Goal: Task Accomplishment & Management: Manage account settings

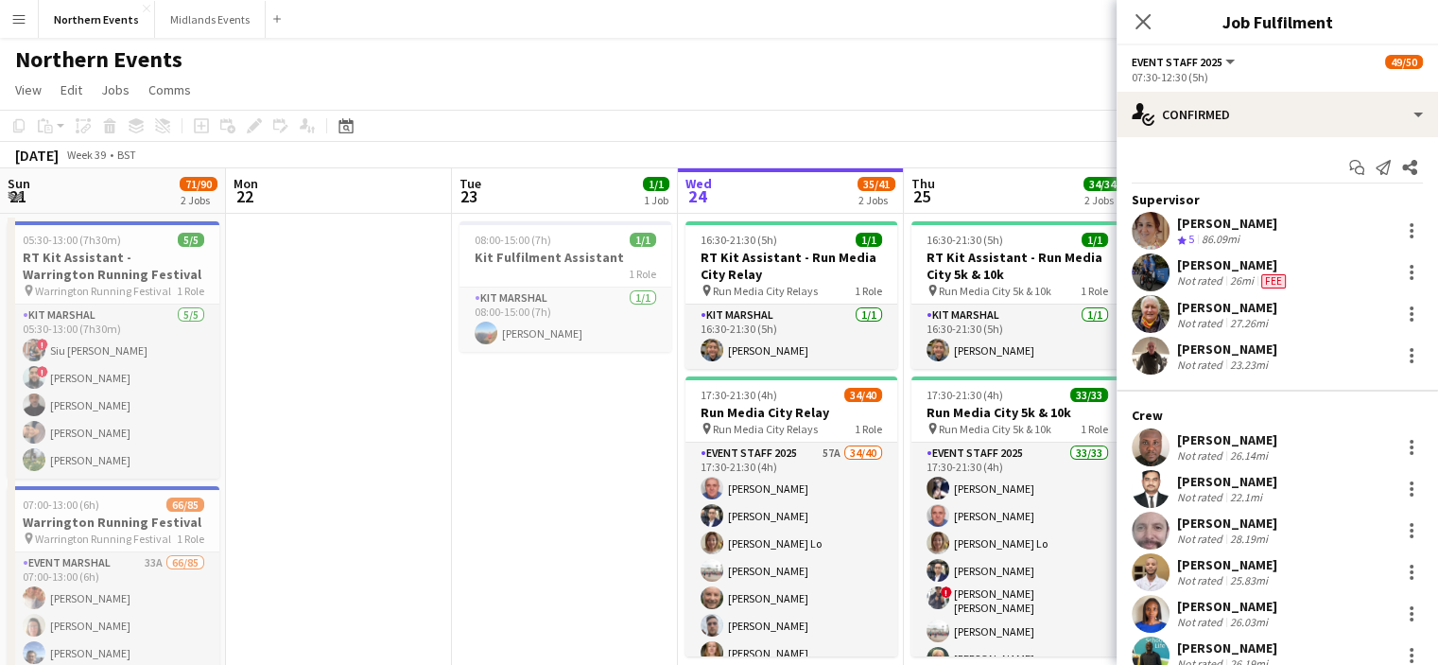
scroll to position [0, 452]
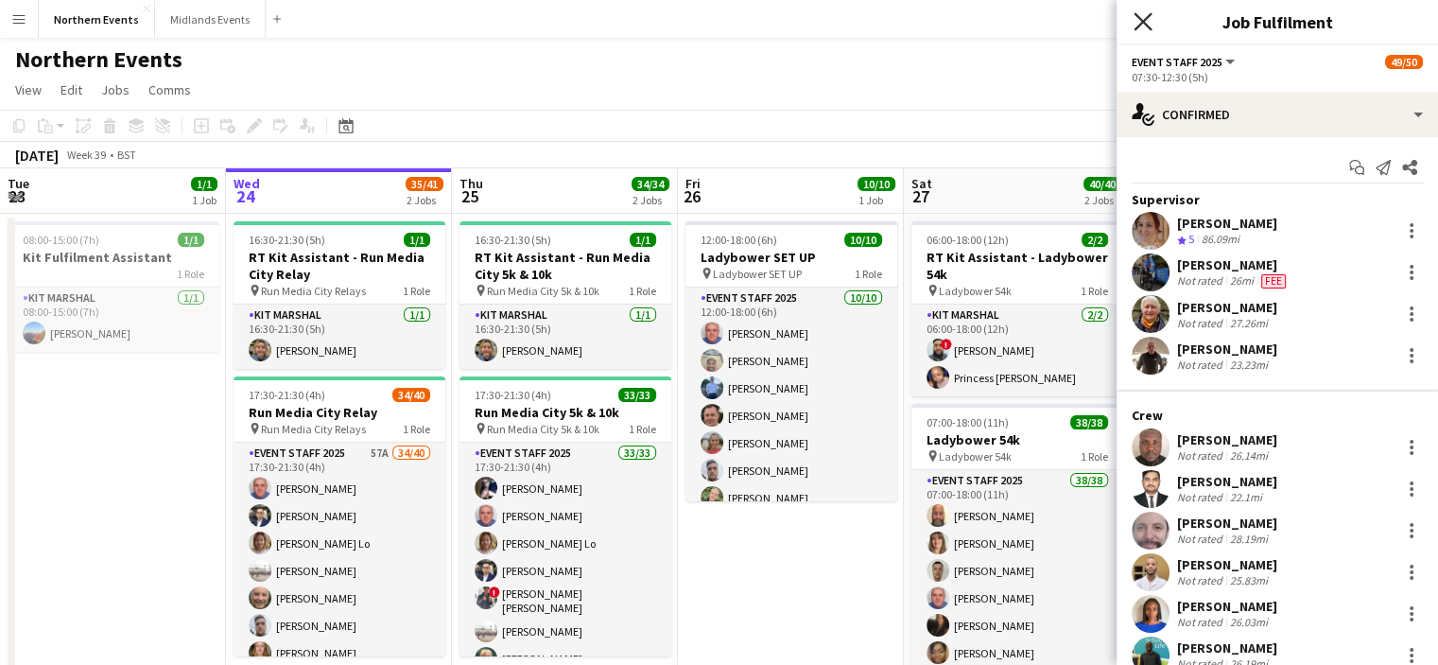
click at [1150, 14] on icon at bounding box center [1143, 21] width 18 height 18
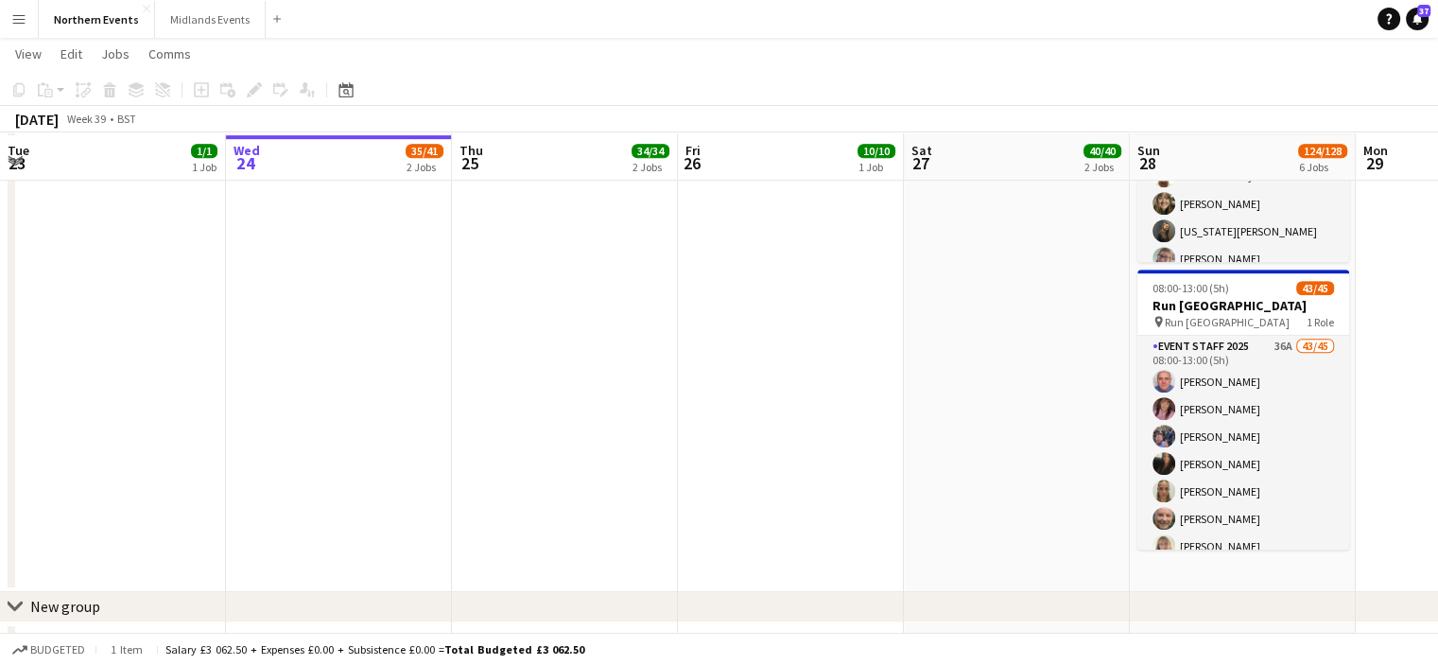
scroll to position [1047, 0]
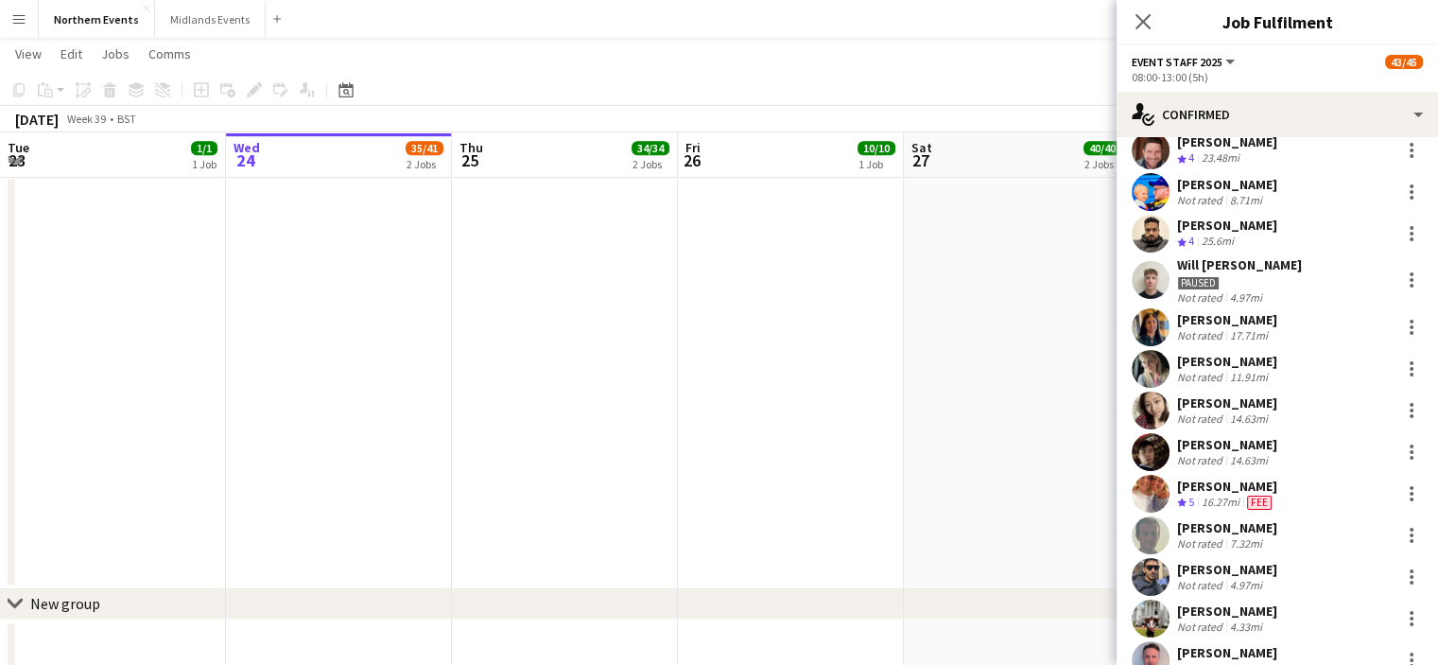
scroll to position [573, 0]
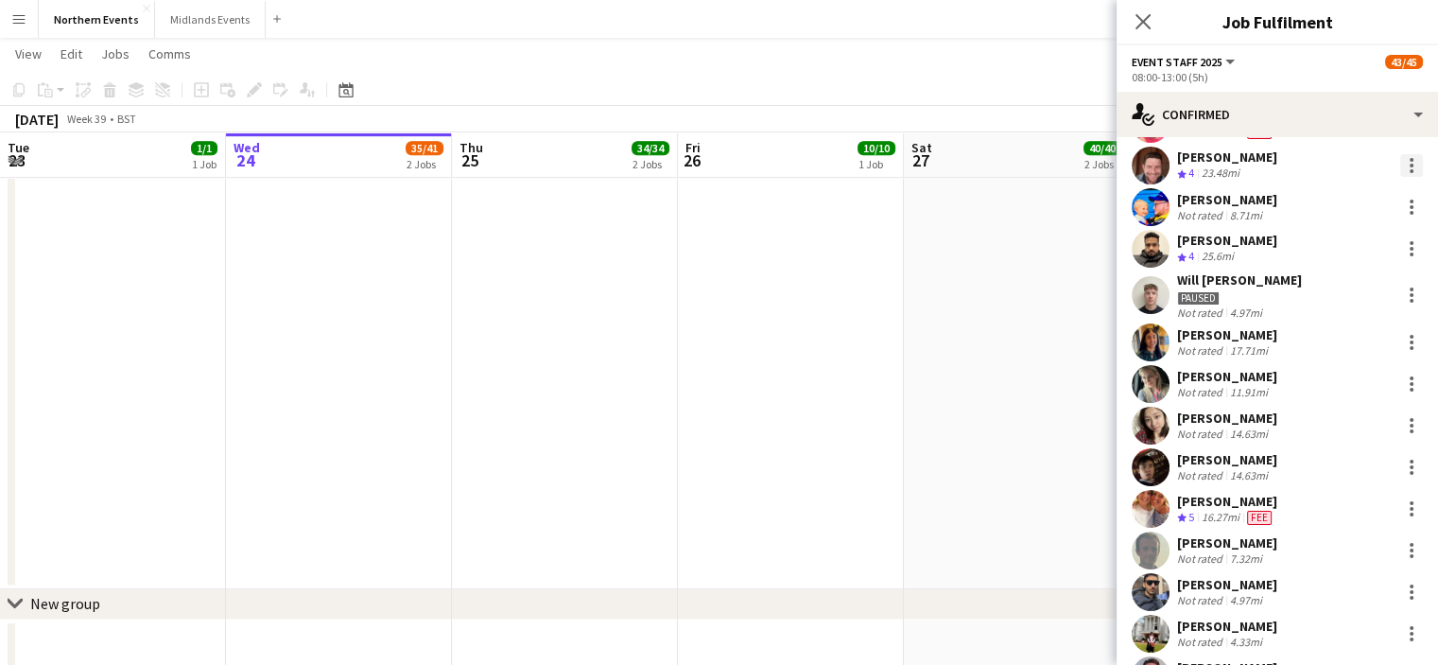
click at [1400, 172] on div at bounding box center [1411, 165] width 23 height 23
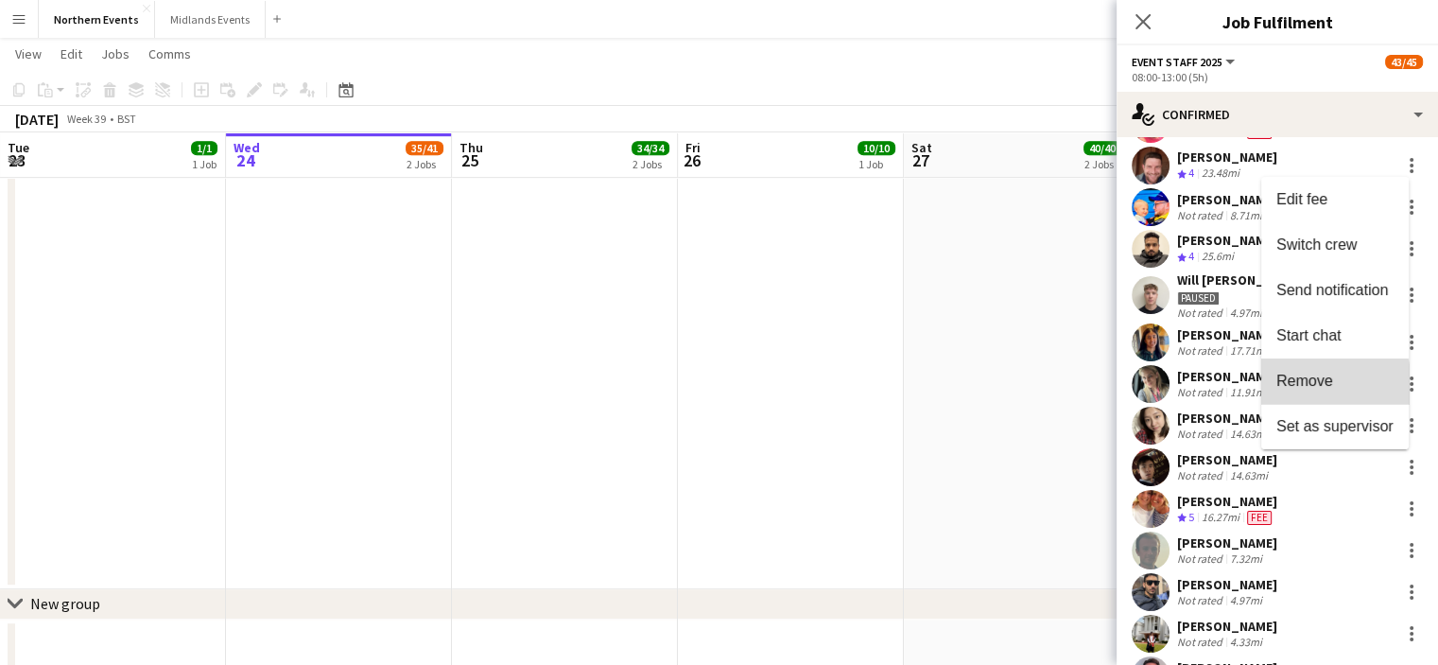
click at [1291, 385] on span "Remove" at bounding box center [1304, 380] width 57 height 16
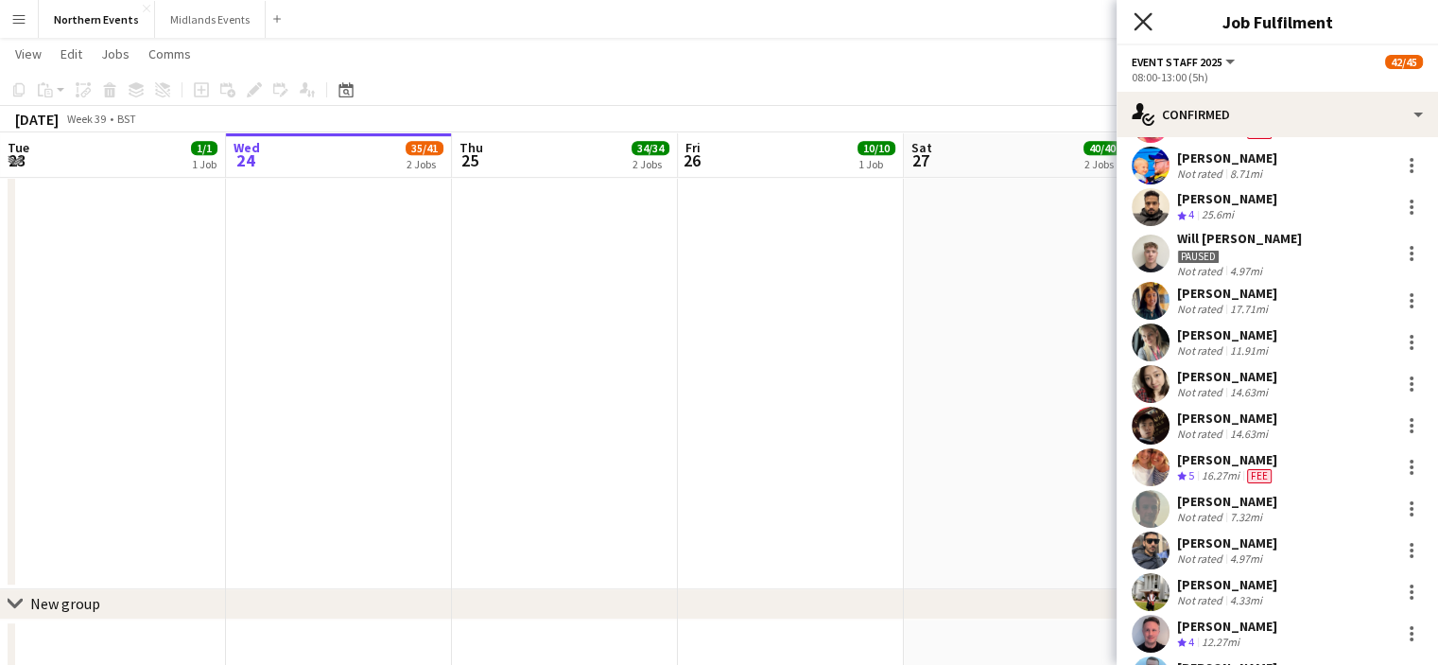
click at [1146, 23] on icon "Close pop-in" at bounding box center [1143, 21] width 18 height 18
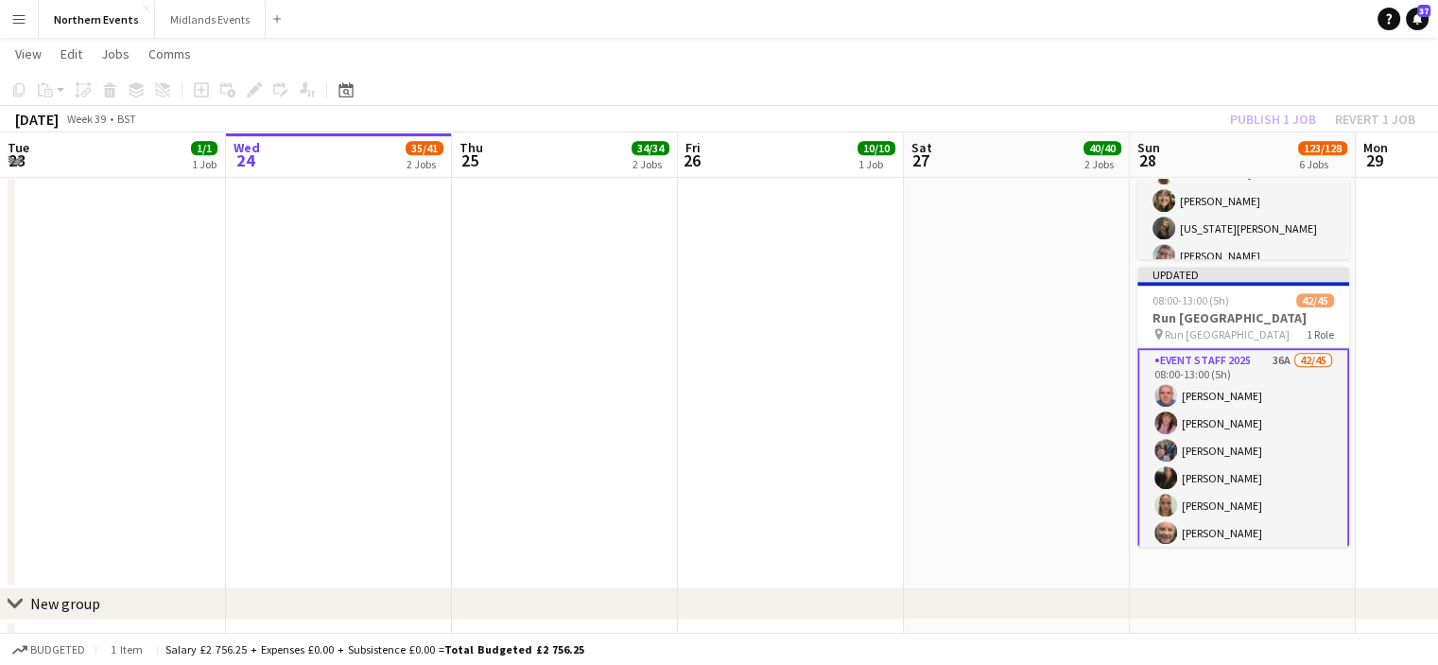
click at [1255, 120] on div "Publish 1 job Revert 1 job" at bounding box center [1322, 119] width 231 height 25
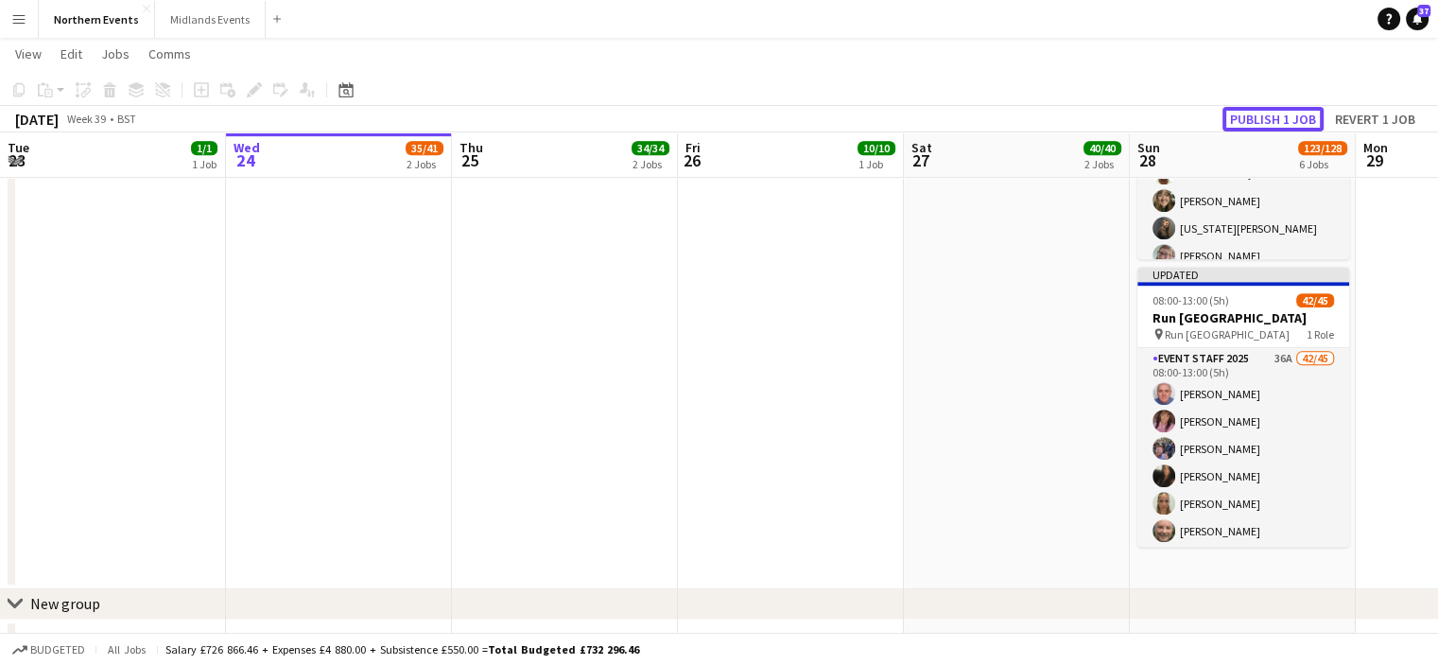
click at [1255, 120] on button "Publish 1 job" at bounding box center [1272, 119] width 101 height 25
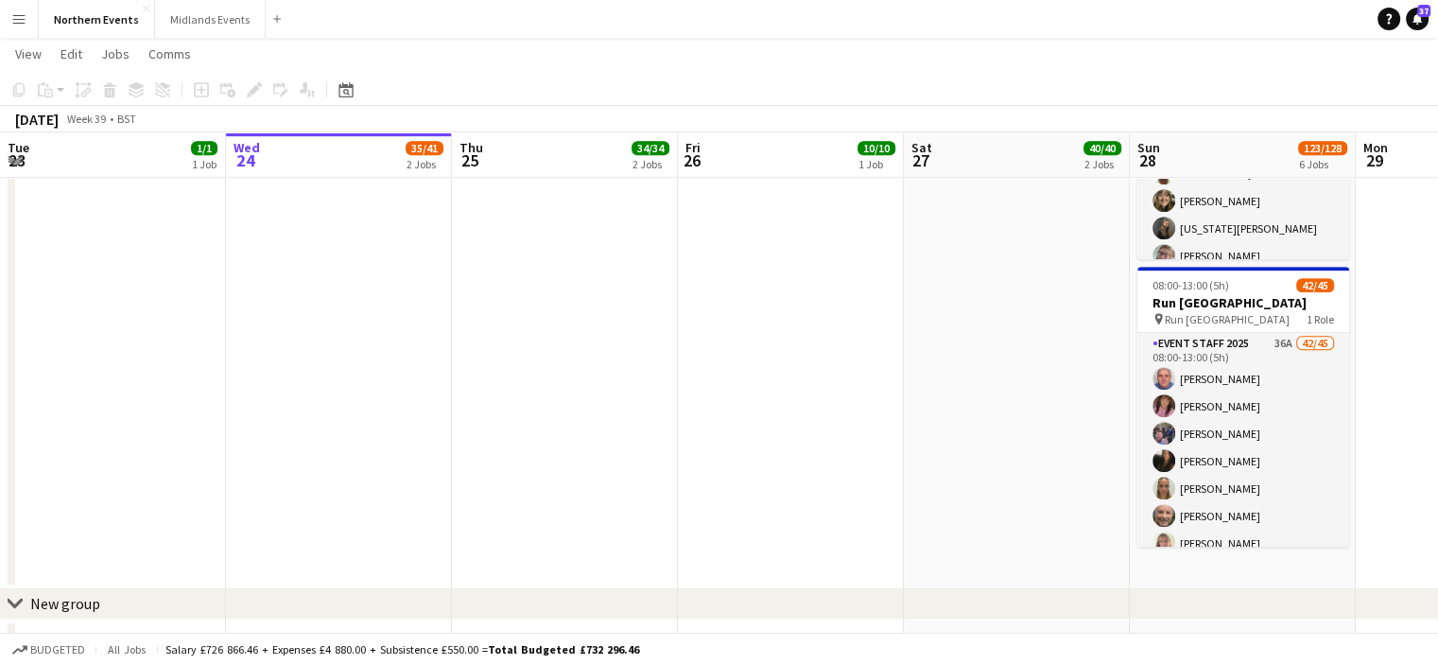
click at [17, 19] on app-icon "Menu" at bounding box center [18, 18] width 15 height 15
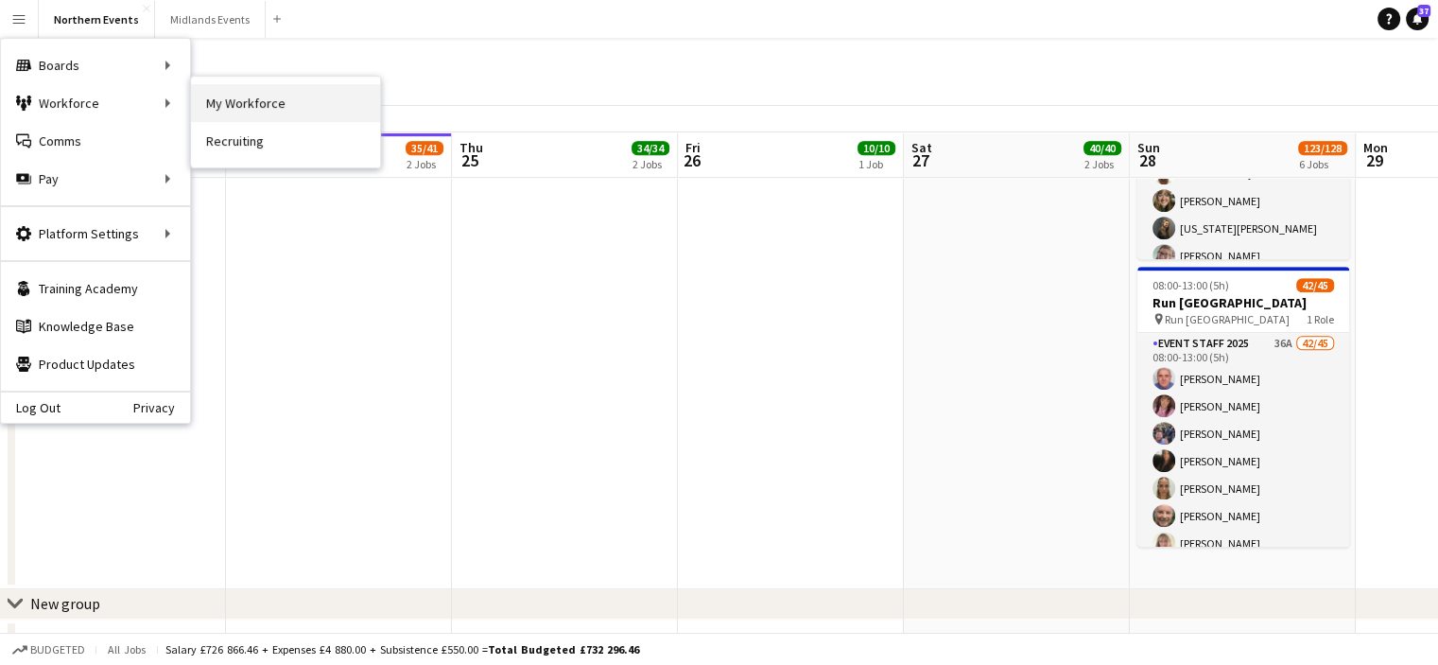
click at [226, 99] on link "My Workforce" at bounding box center [285, 103] width 189 height 38
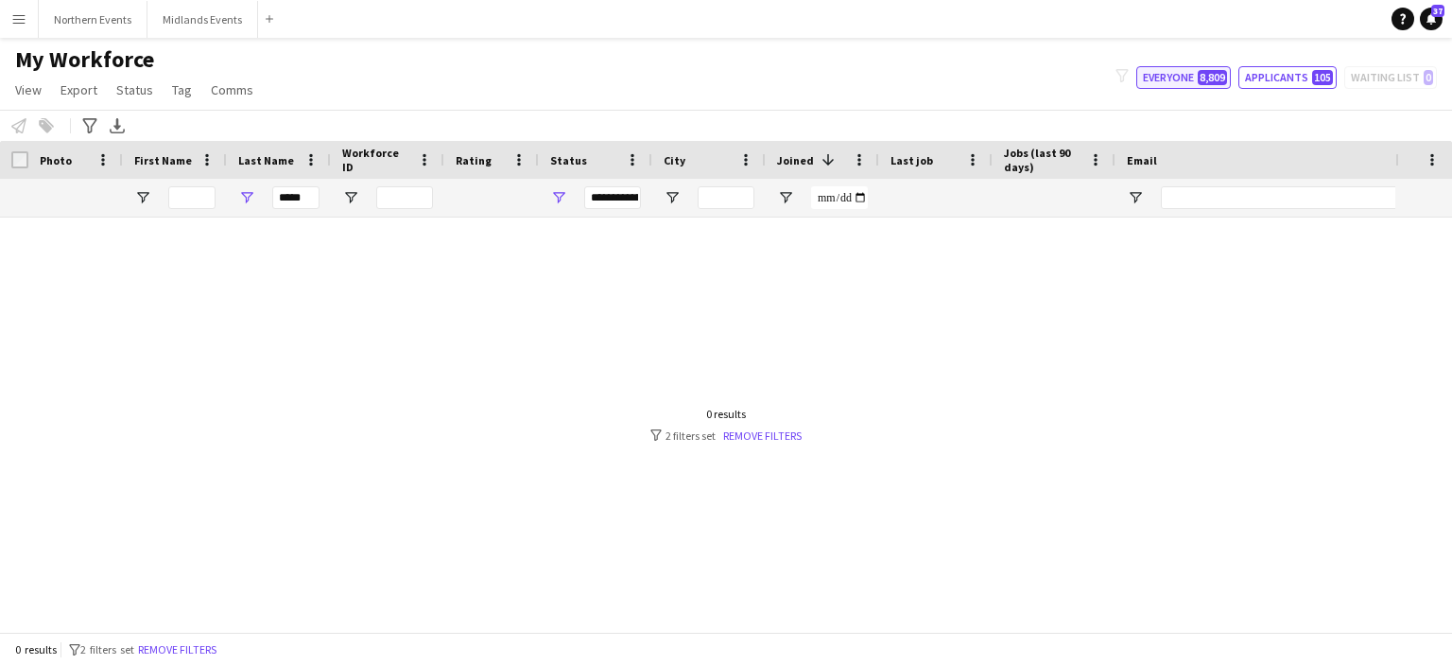
click at [1188, 82] on button "Everyone 8,809" at bounding box center [1183, 77] width 95 height 23
type input "**********"
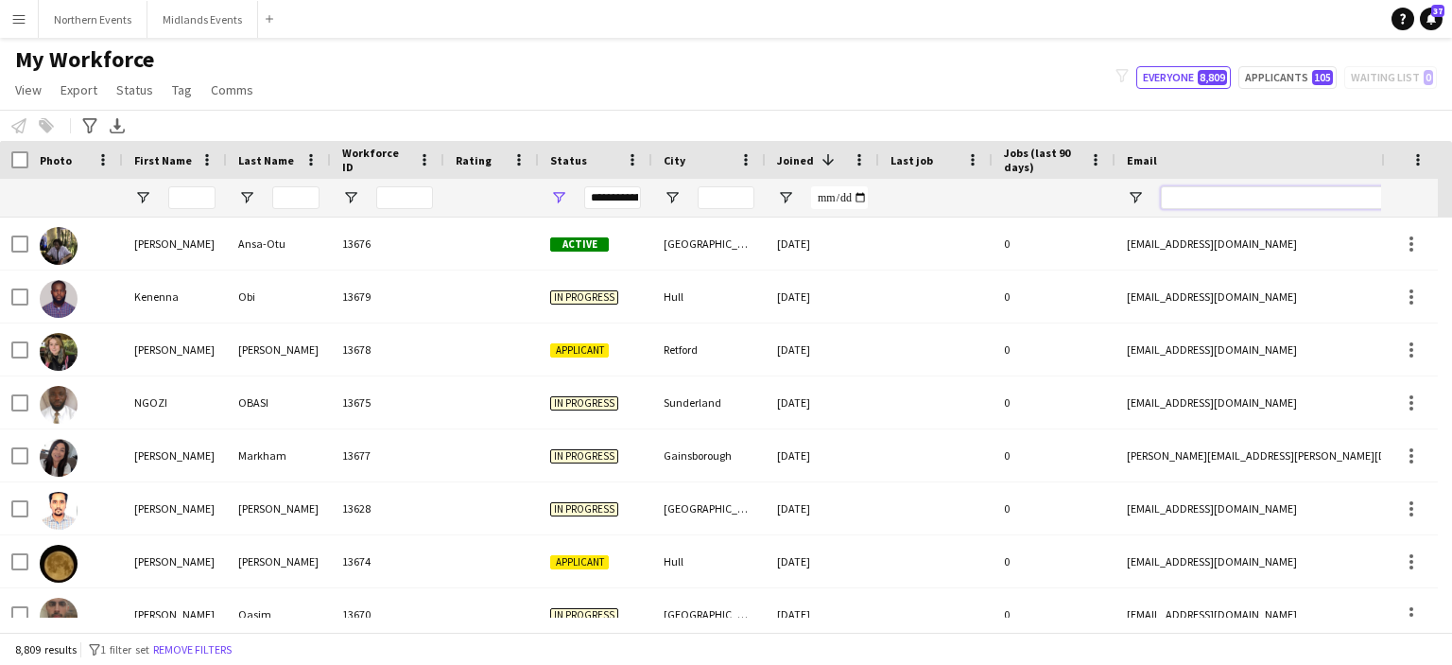
click at [1220, 203] on input "Email Filter Input" at bounding box center [1321, 197] width 321 height 23
type input "*"
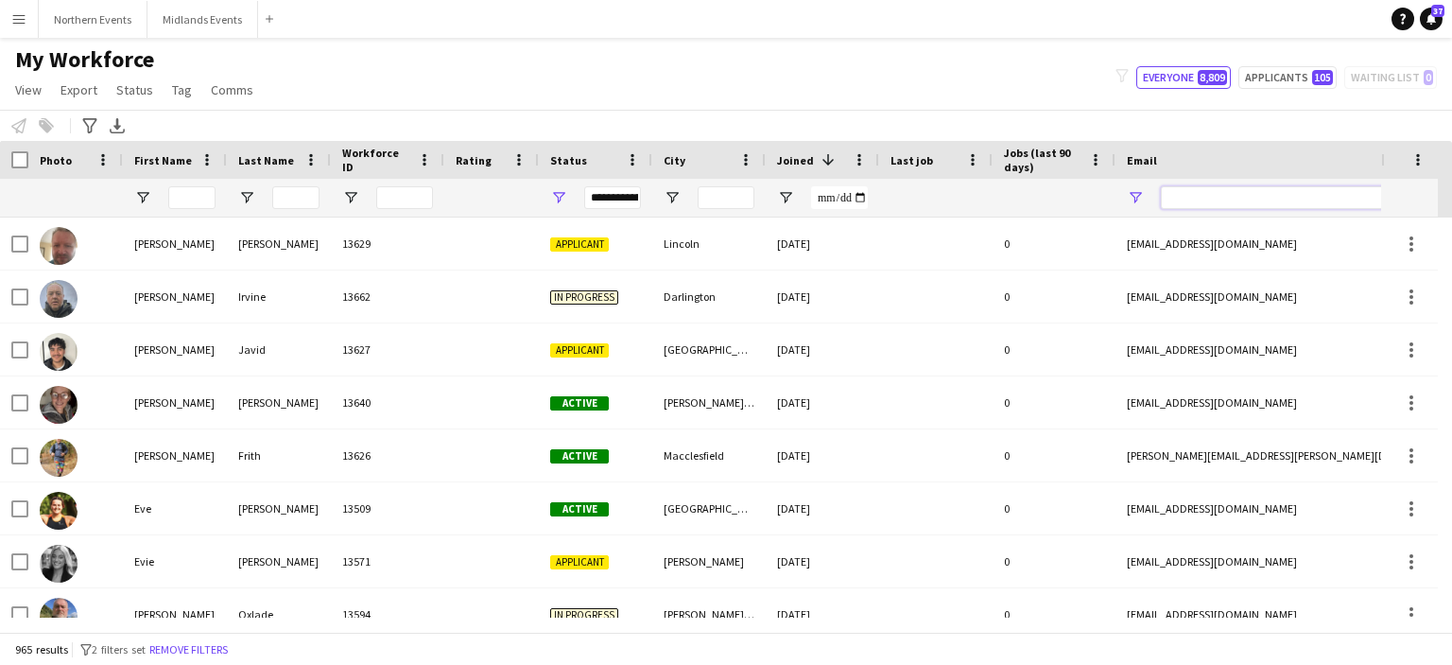
paste input "**********"
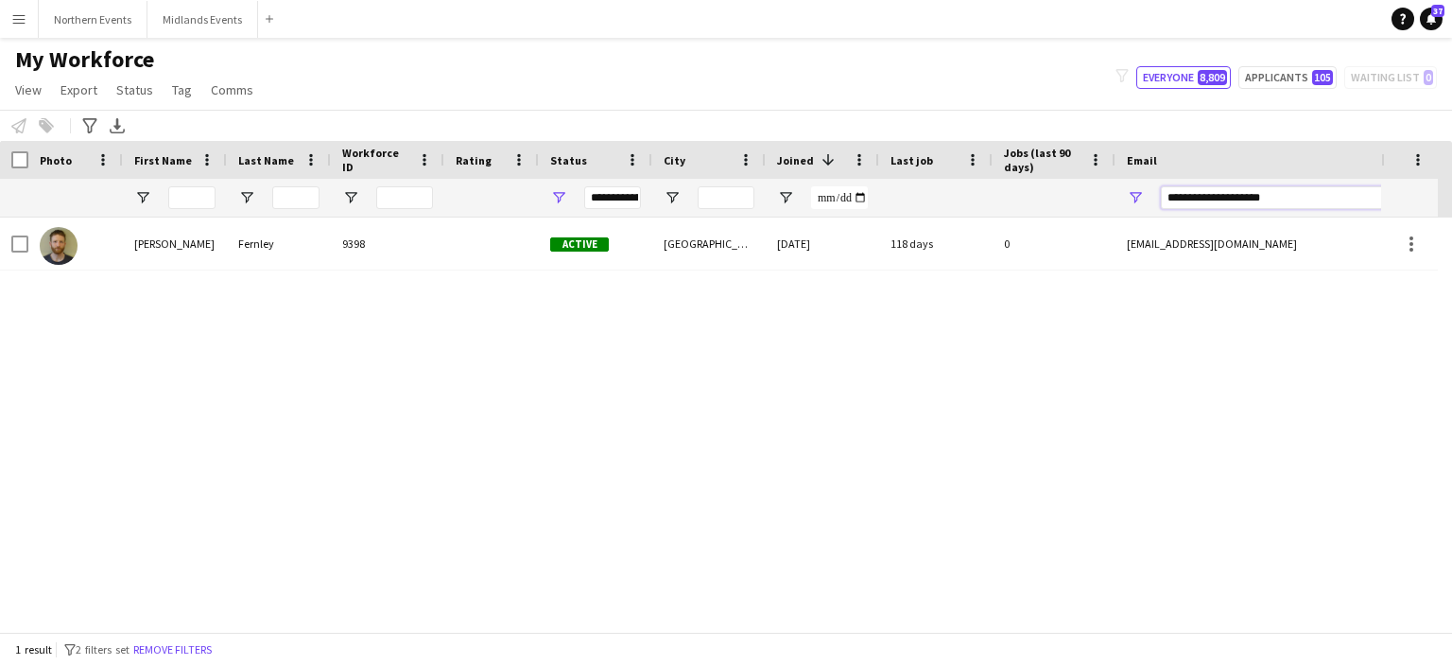
type input "**********"
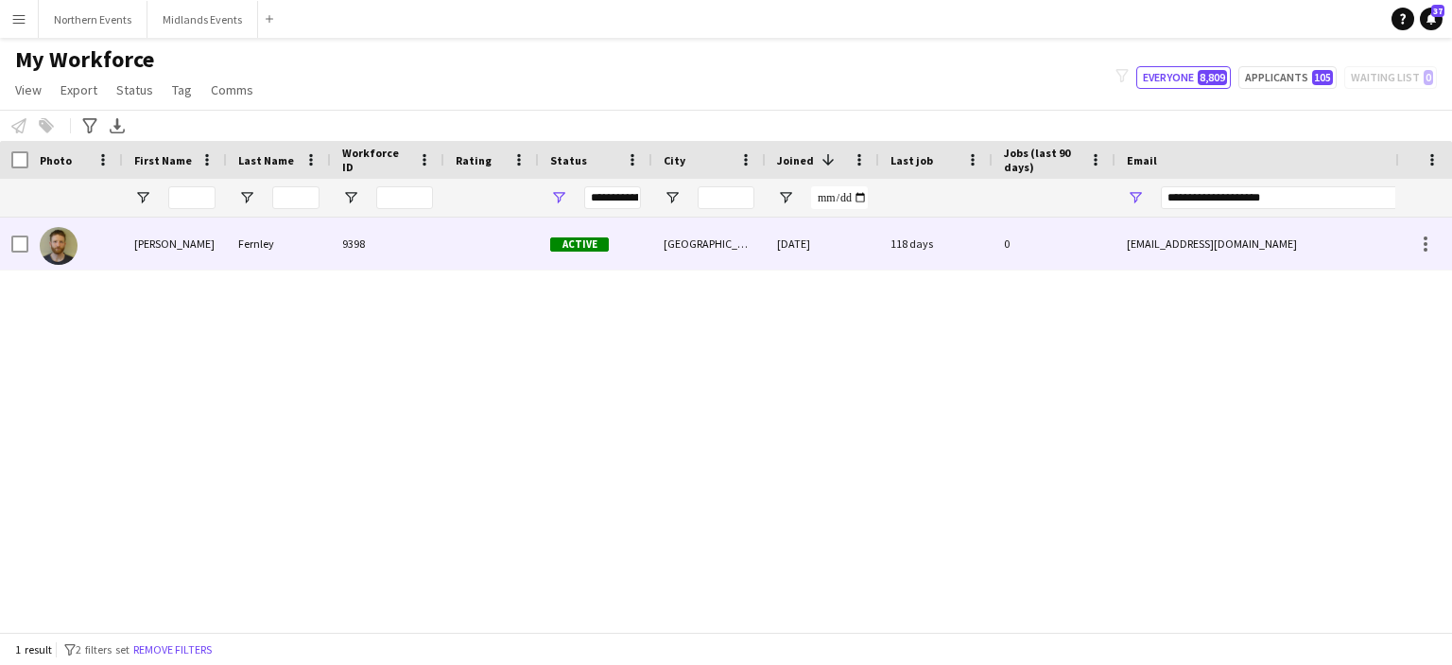
click at [162, 241] on div "[PERSON_NAME]" at bounding box center [175, 243] width 104 height 52
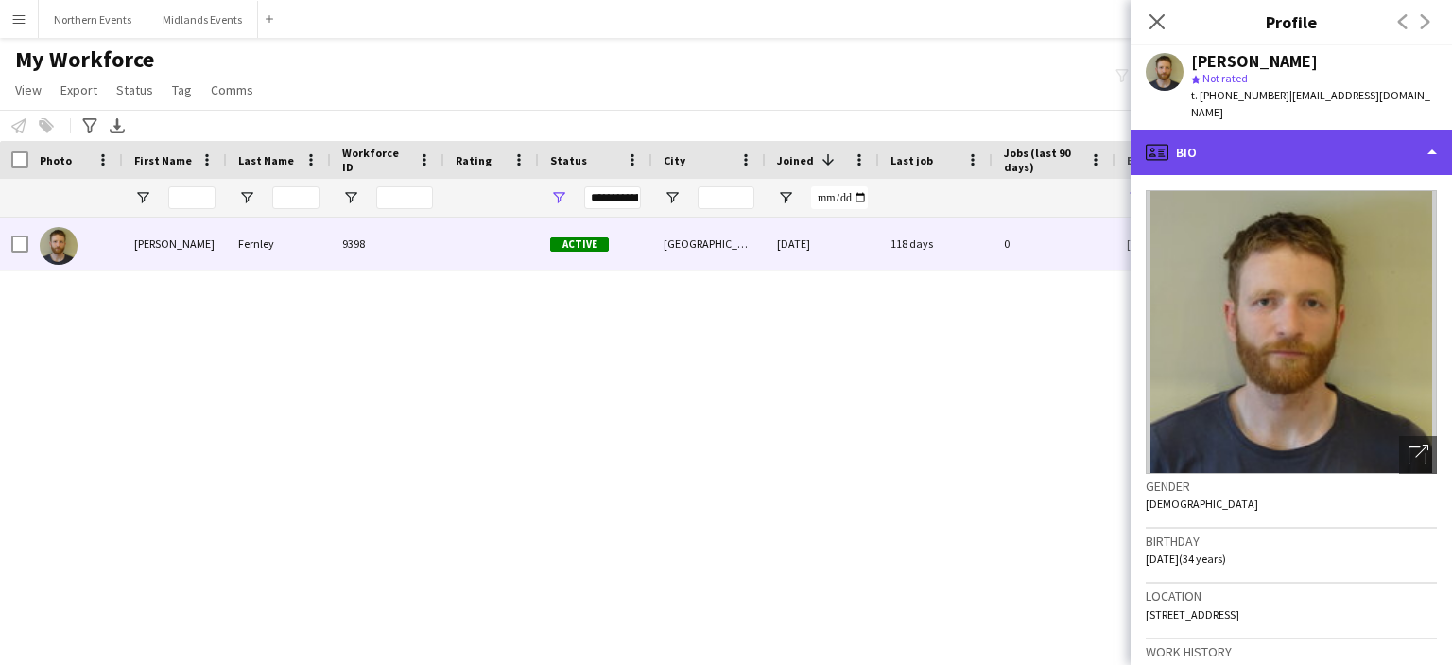
click at [1379, 141] on div "profile Bio" at bounding box center [1291, 152] width 321 height 45
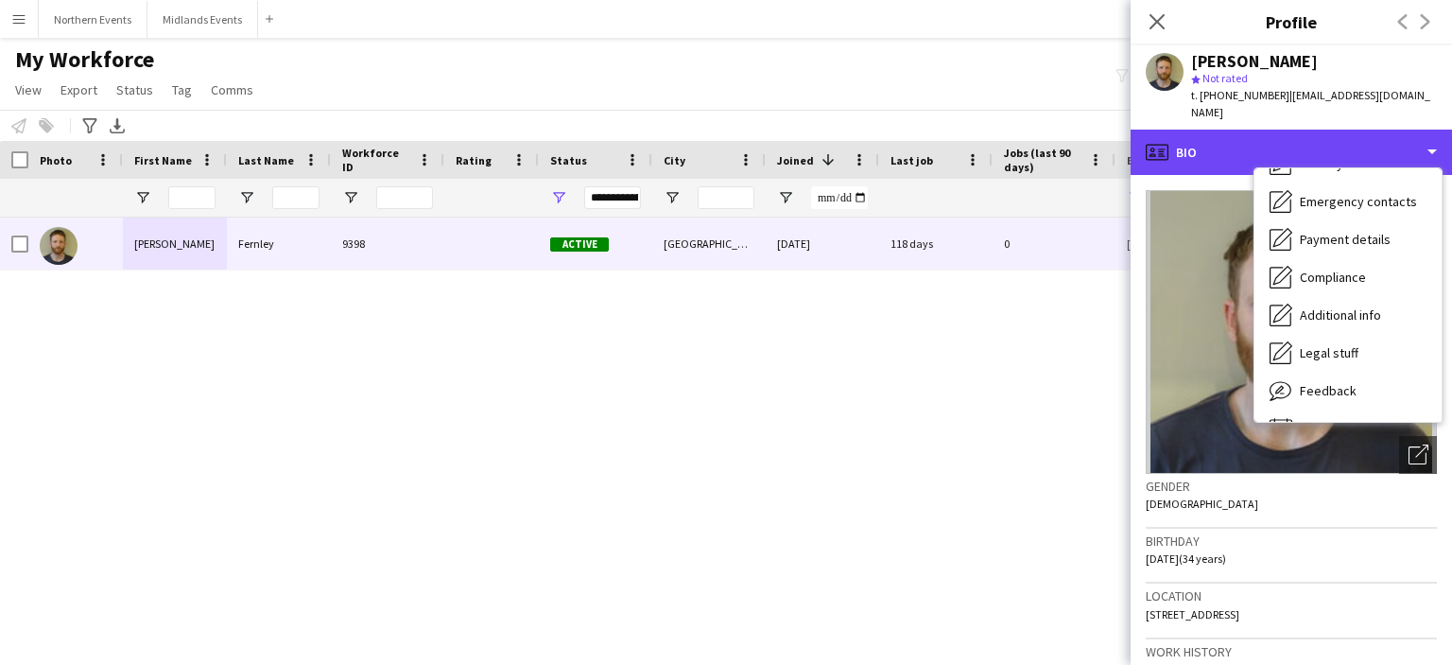
scroll to position [178, 0]
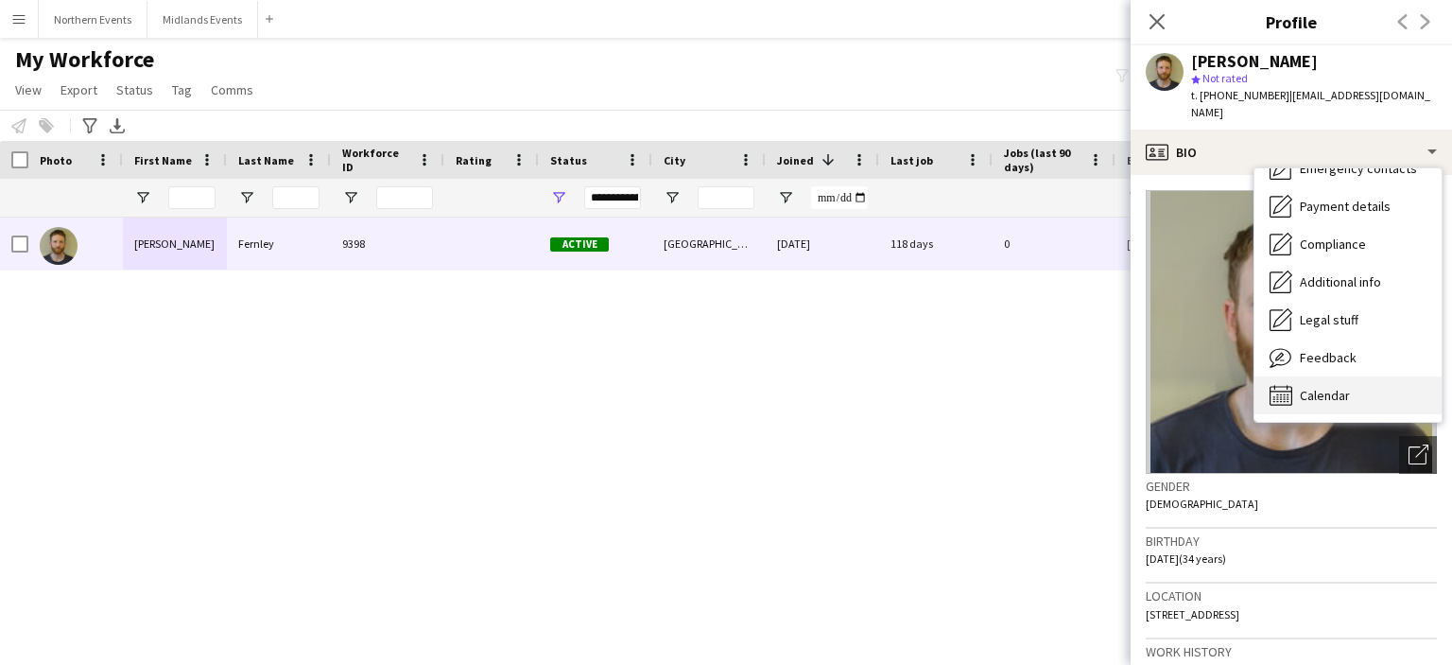
click at [1354, 376] on div "Calendar Calendar" at bounding box center [1348, 395] width 187 height 38
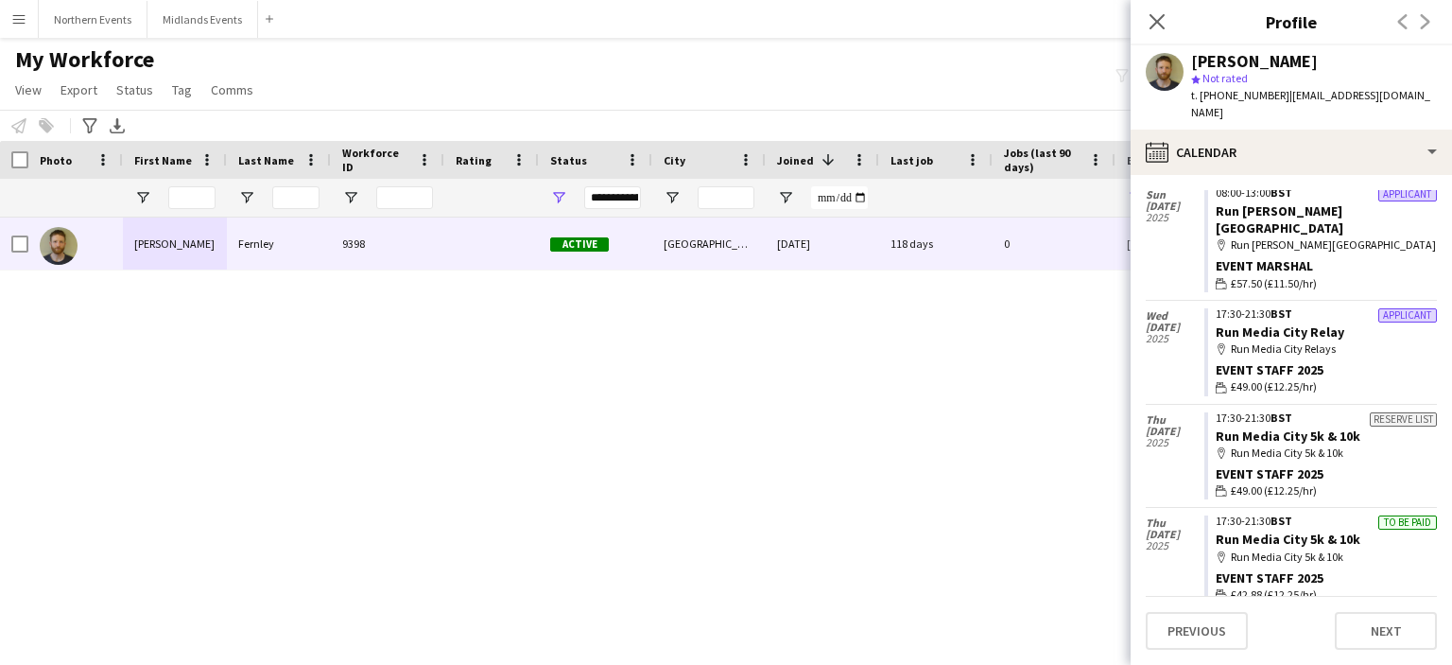
scroll to position [199, 0]
click at [25, 19] on app-icon "Menu" at bounding box center [18, 18] width 15 height 15
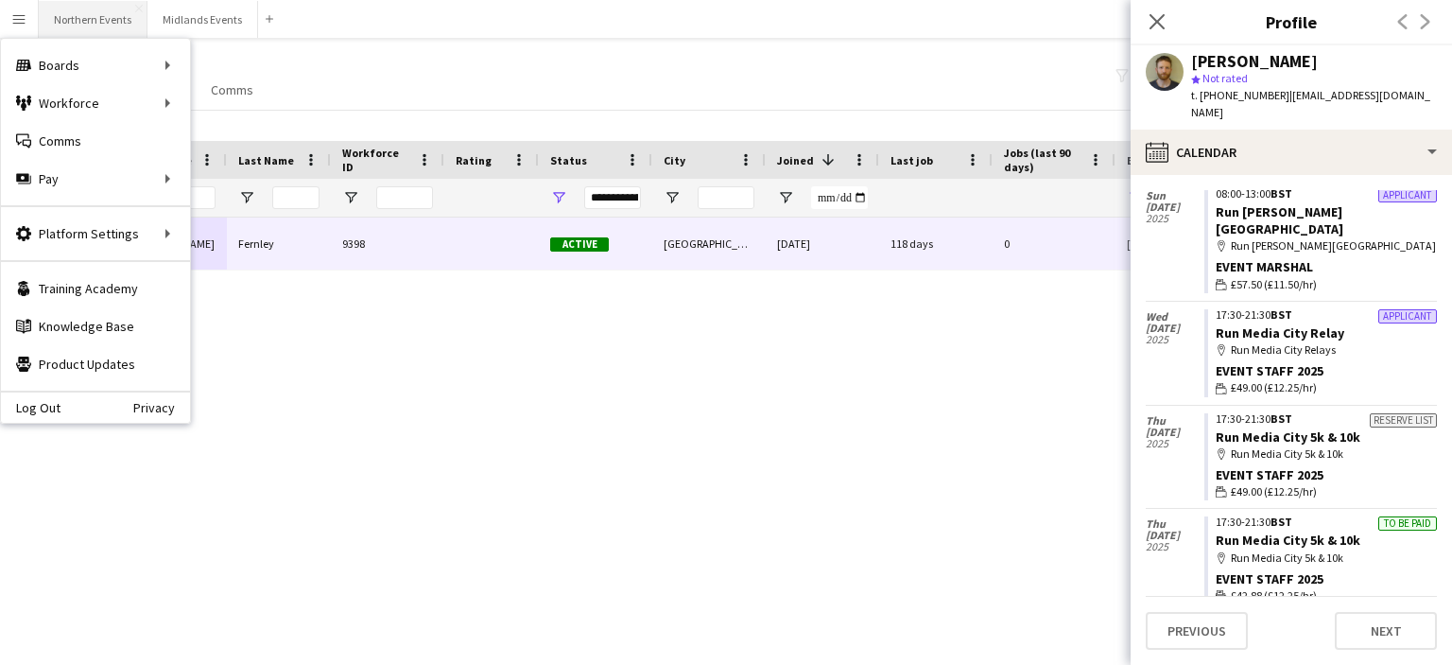
click at [82, 18] on button "Northern Events Close" at bounding box center [93, 19] width 109 height 37
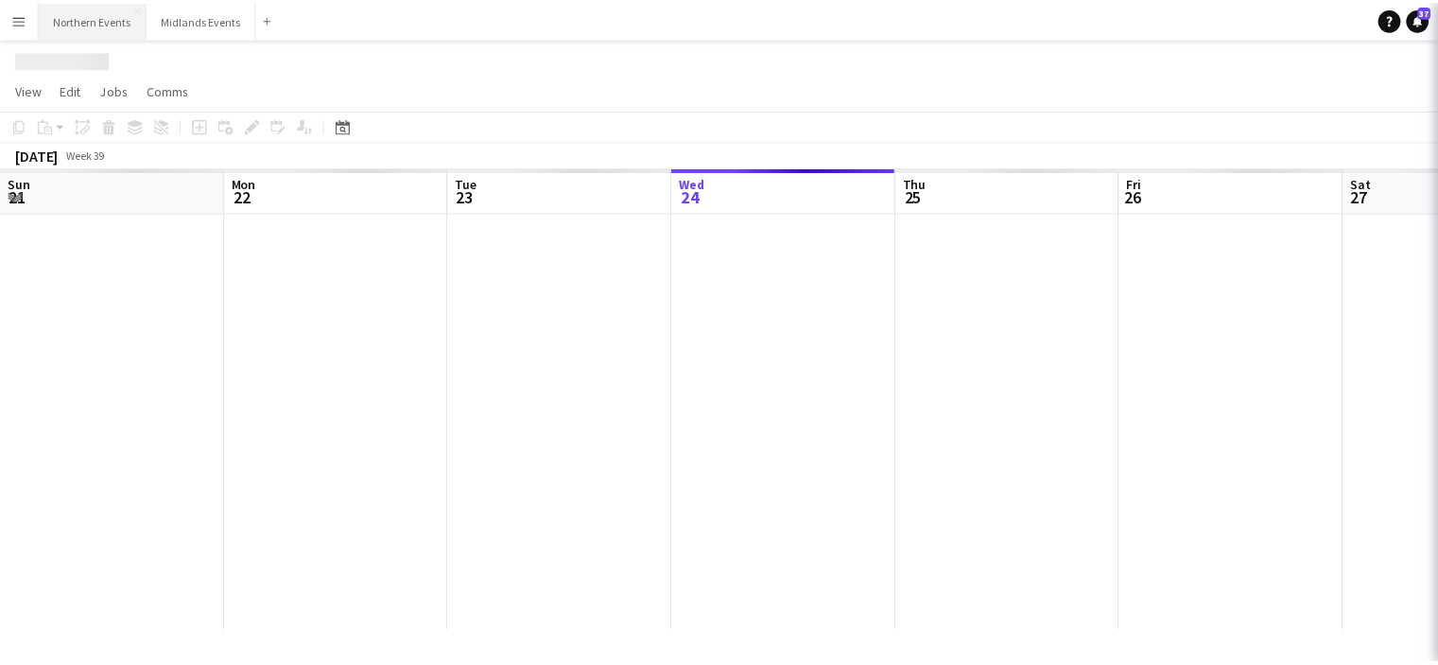
scroll to position [0, 452]
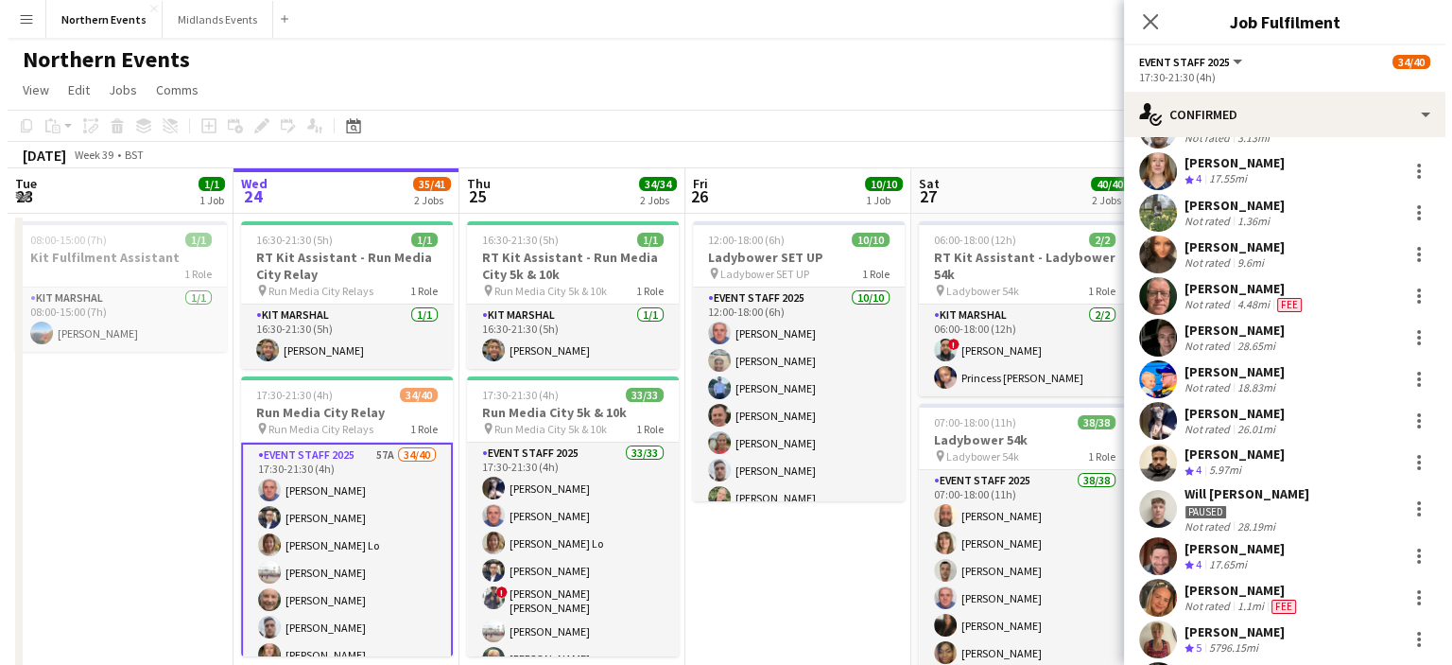
scroll to position [350, 0]
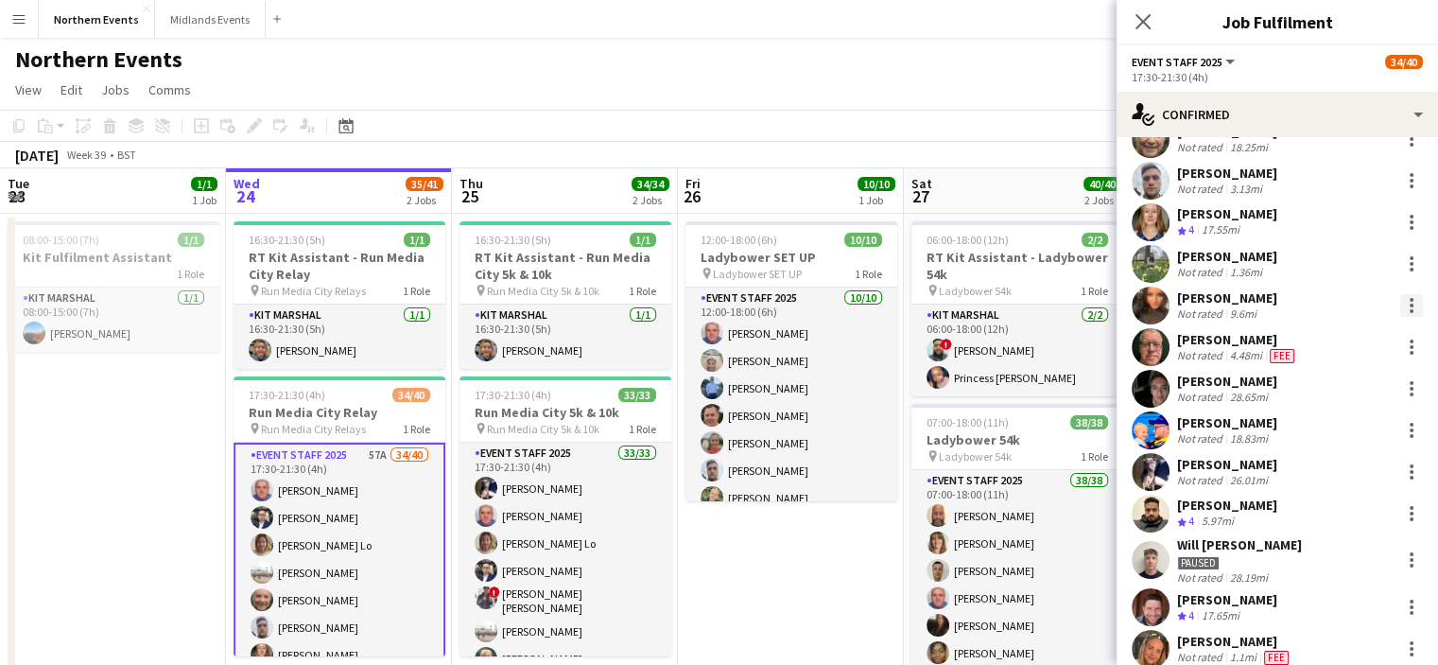
click at [1400, 303] on div at bounding box center [1411, 305] width 23 height 23
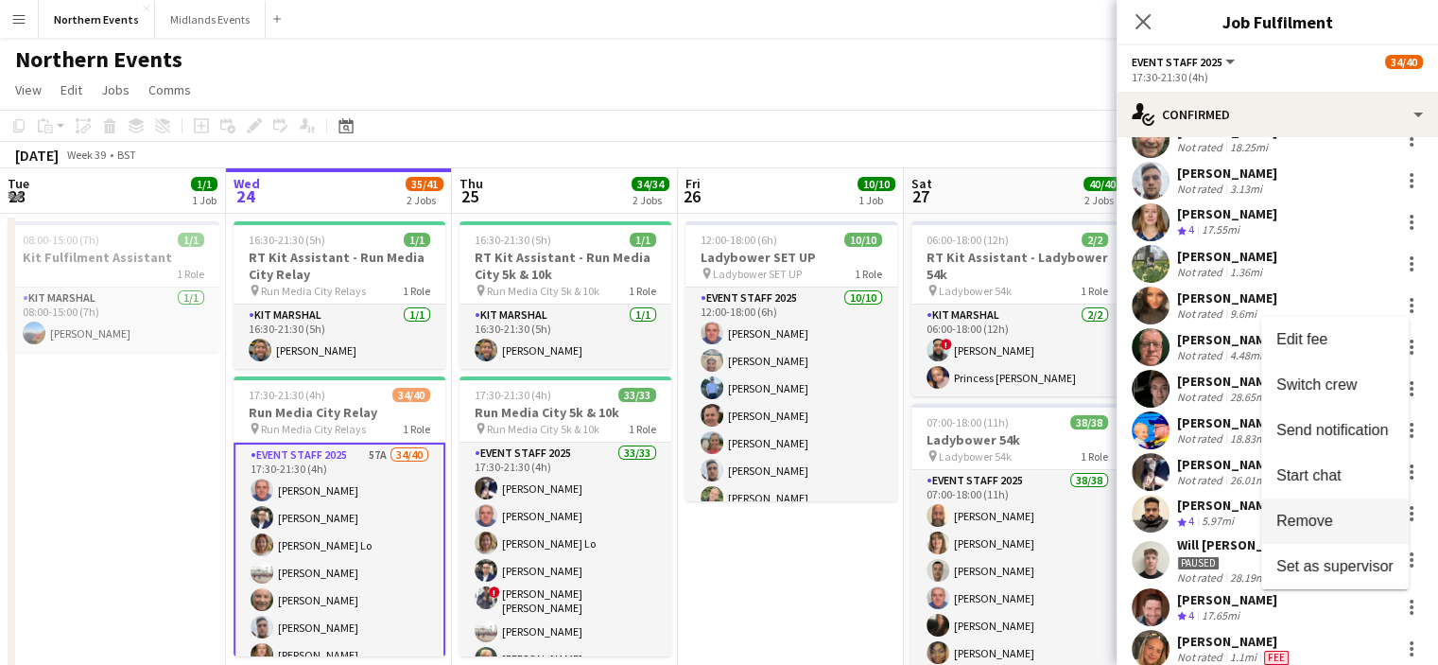
click at [1301, 523] on span "Remove" at bounding box center [1304, 519] width 57 height 16
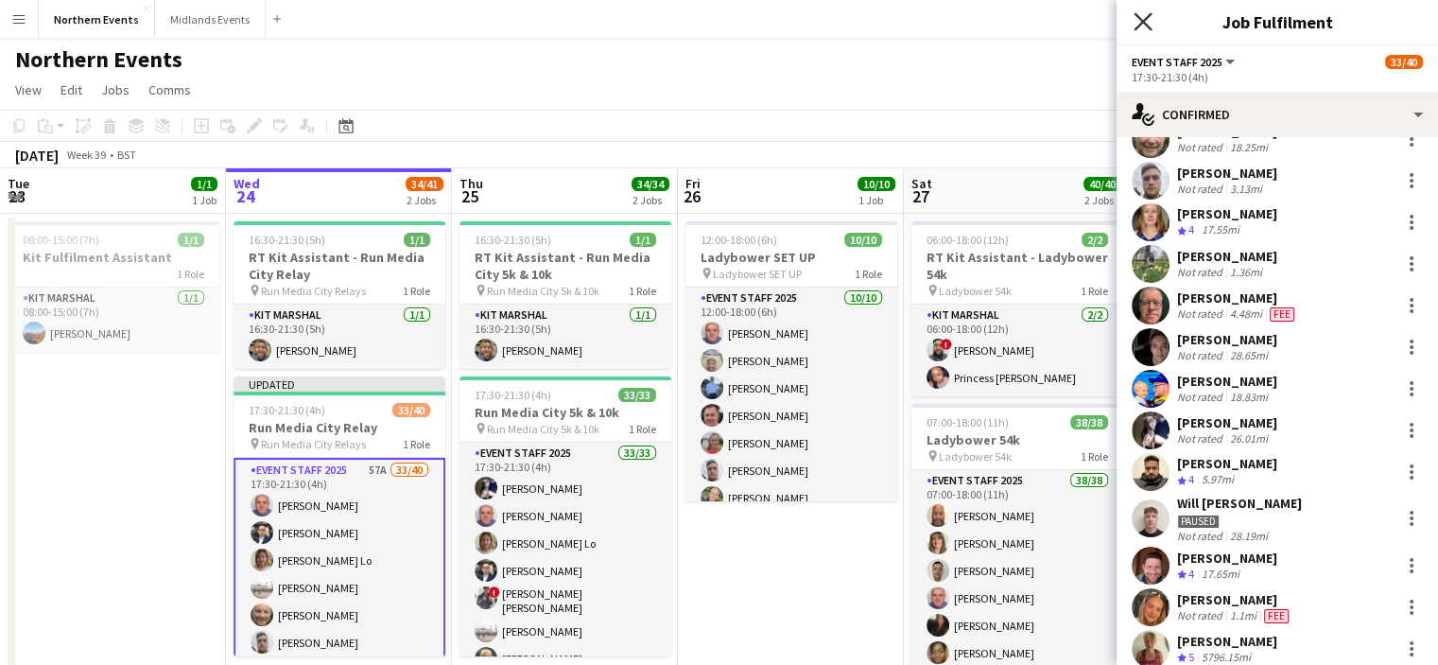
click at [1143, 26] on icon "Close pop-in" at bounding box center [1143, 21] width 18 height 18
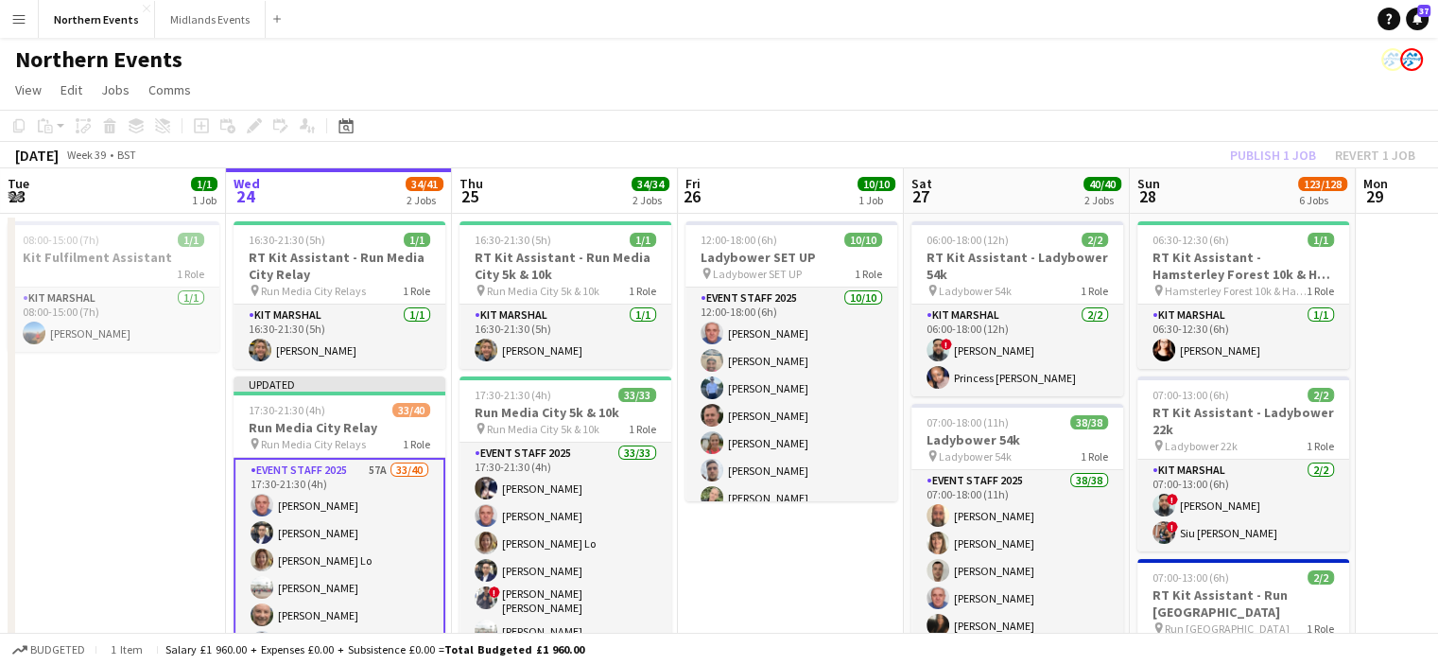
click at [1255, 158] on div "Publish 1 job Revert 1 job" at bounding box center [1322, 155] width 231 height 25
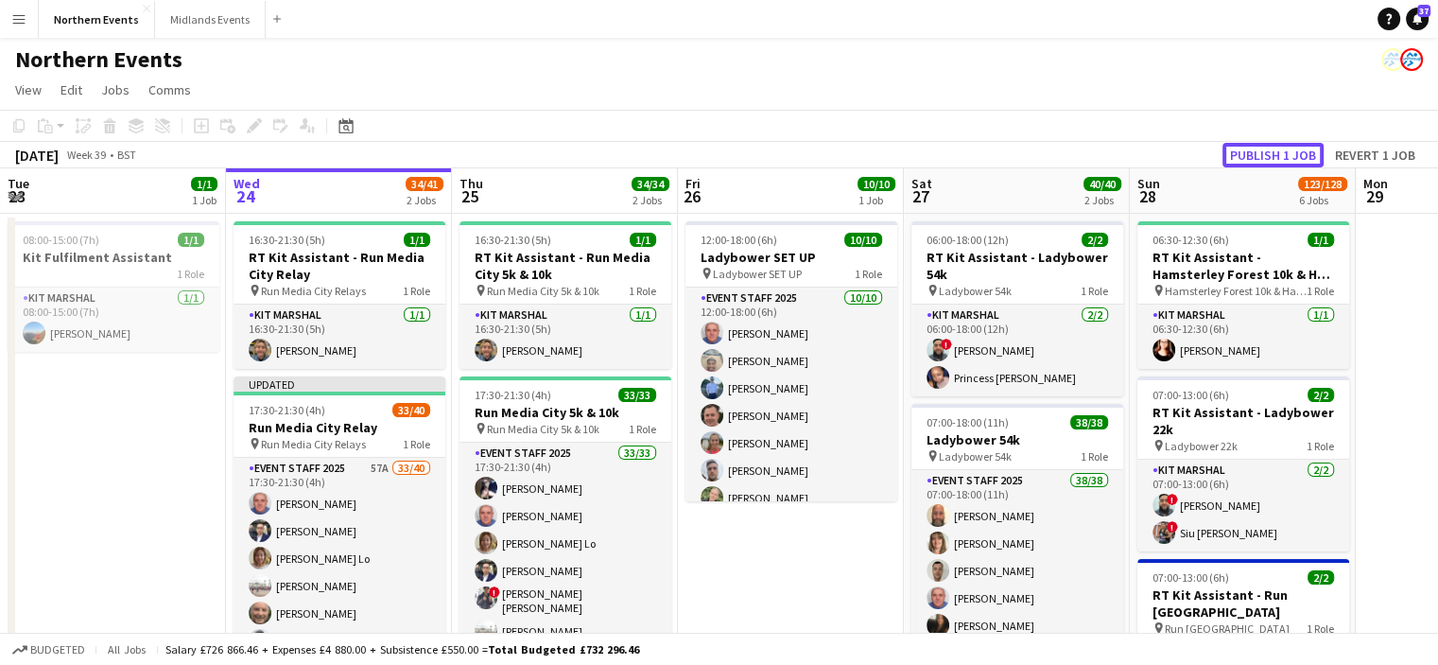
click at [1255, 158] on button "Publish 1 job" at bounding box center [1272, 155] width 101 height 25
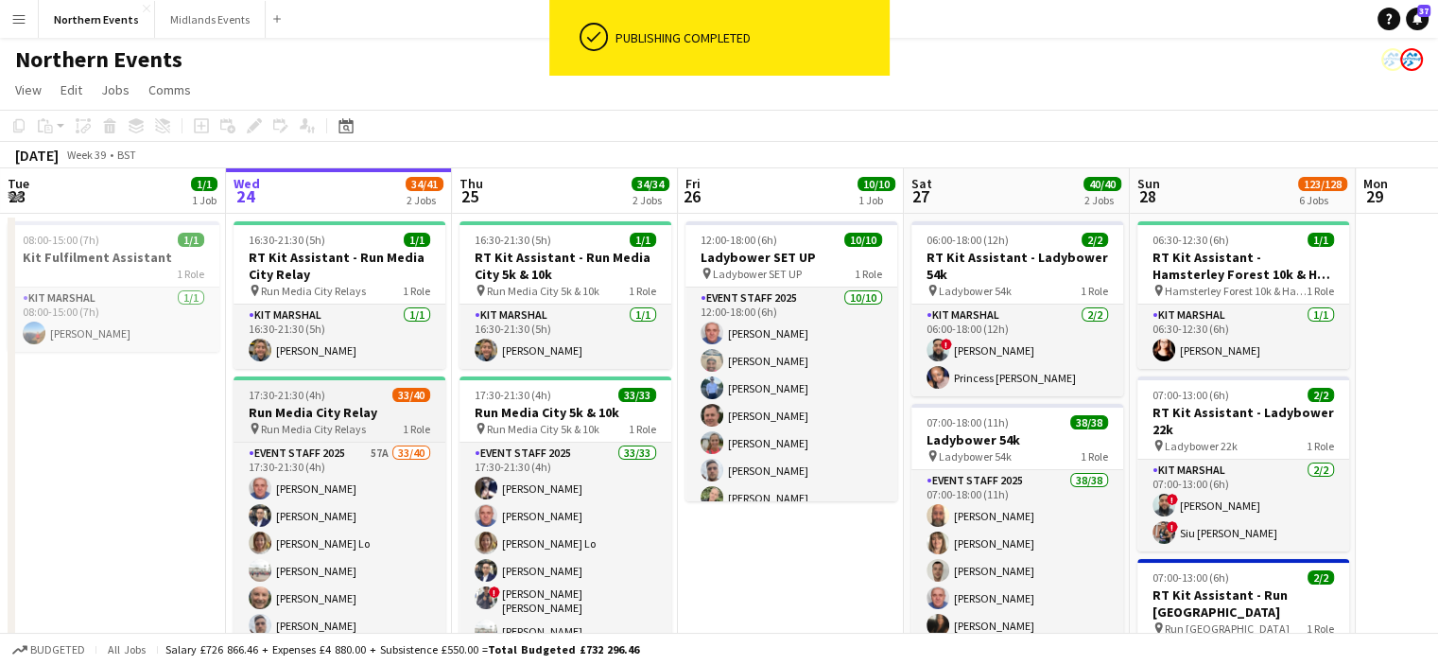
click at [324, 415] on h3 "Run Media City Relay" at bounding box center [340, 412] width 212 height 17
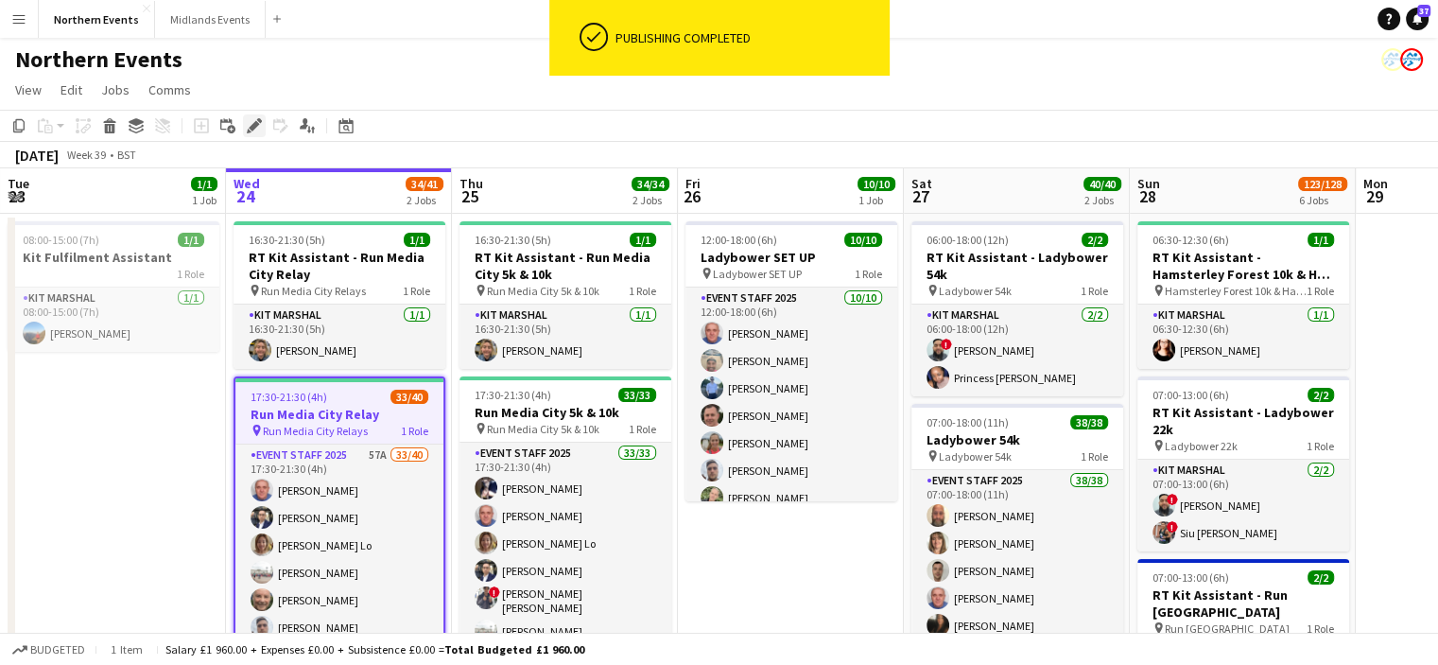
click at [251, 122] on icon "Edit" at bounding box center [254, 125] width 15 height 15
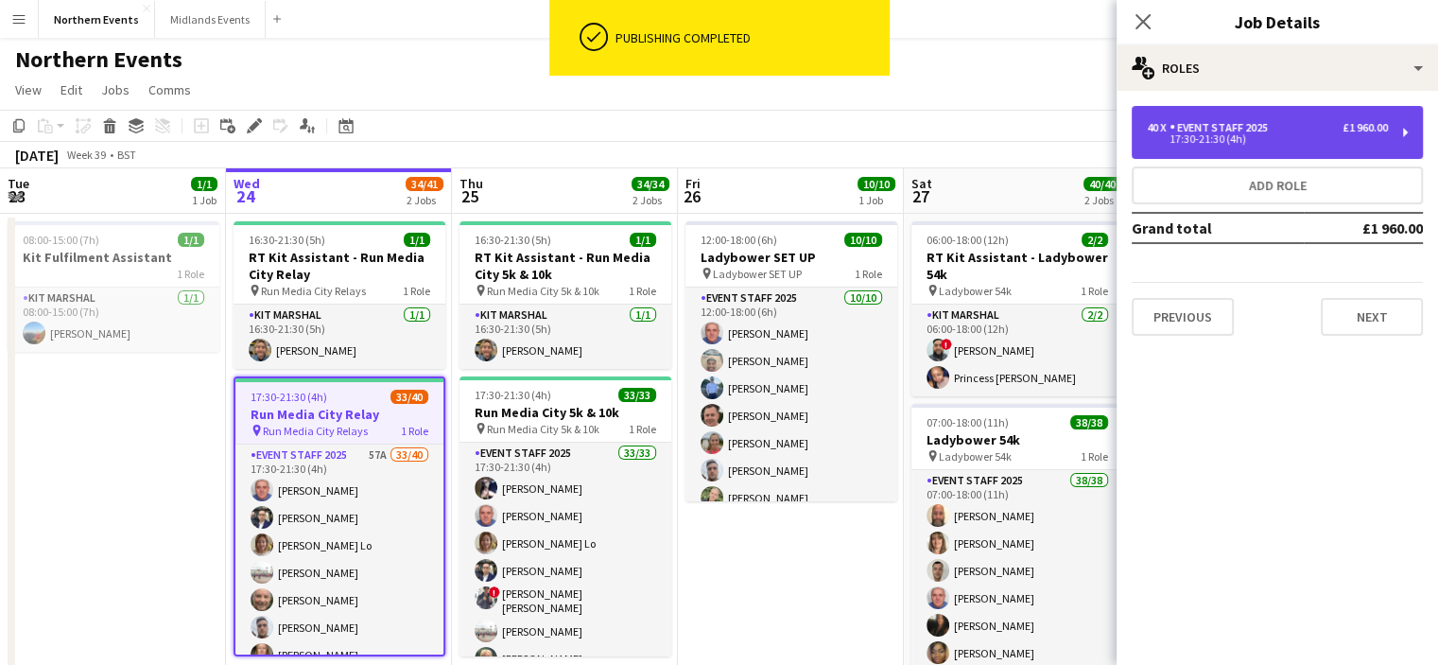
click at [1236, 136] on div "17:30-21:30 (4h)" at bounding box center [1267, 138] width 241 height 9
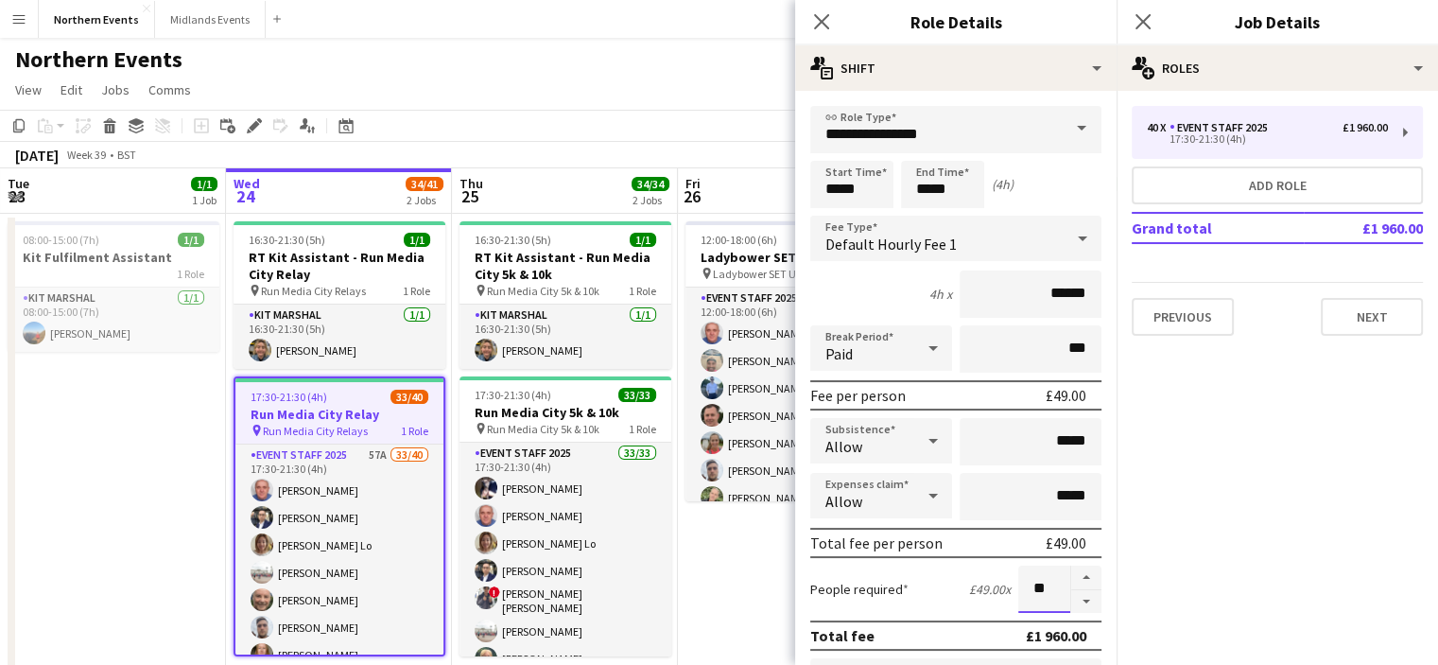
click at [1032, 594] on input "**" at bounding box center [1044, 588] width 52 height 47
type input "**"
click at [1142, 38] on div "Close pop-in" at bounding box center [1143, 21] width 53 height 43
click at [1142, 5] on div "Close pop-in" at bounding box center [1143, 21] width 53 height 43
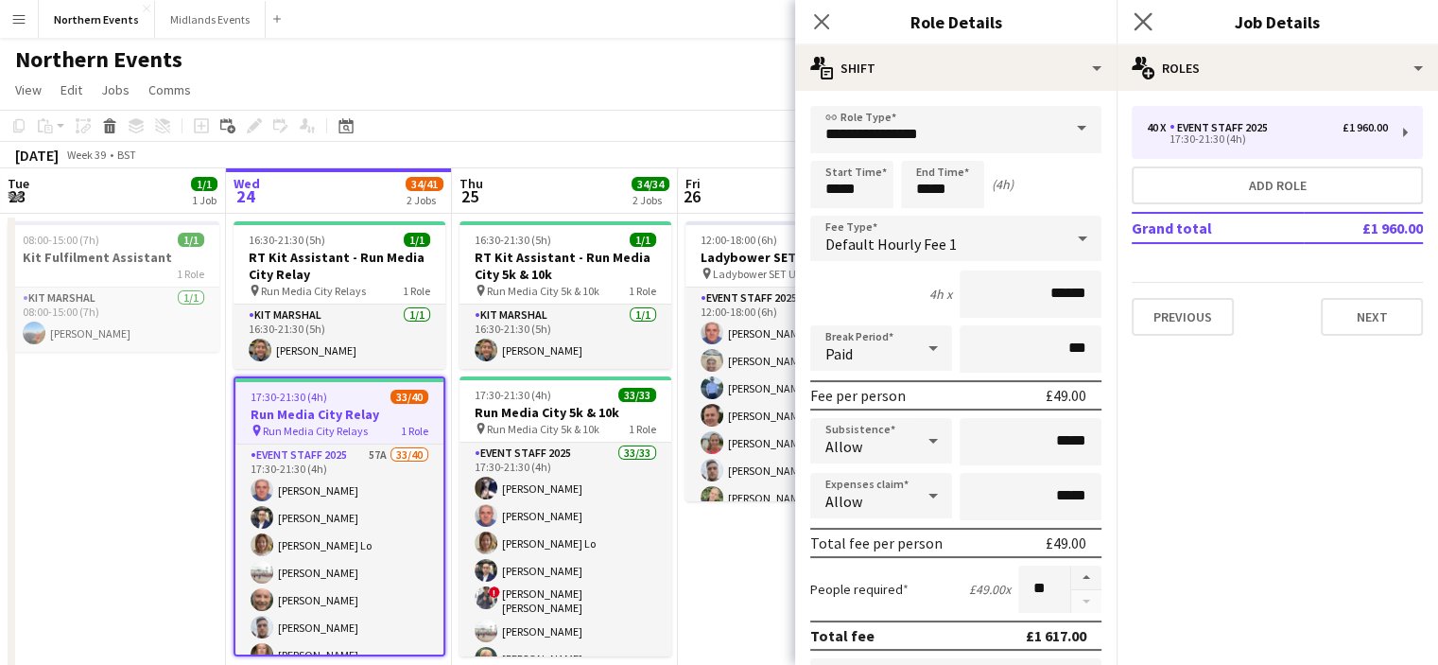
click at [1134, 33] on app-icon "Close pop-in" at bounding box center [1143, 22] width 27 height 27
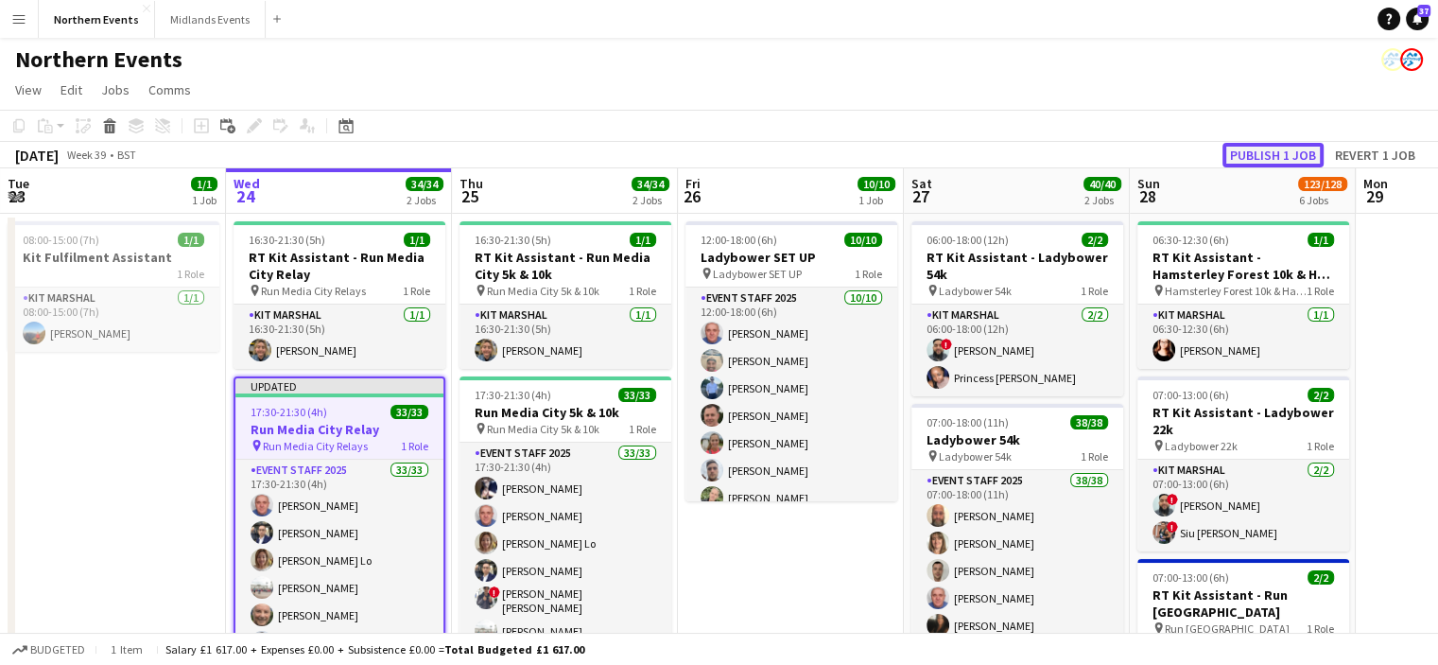
click at [1252, 152] on button "Publish 1 job" at bounding box center [1272, 155] width 101 height 25
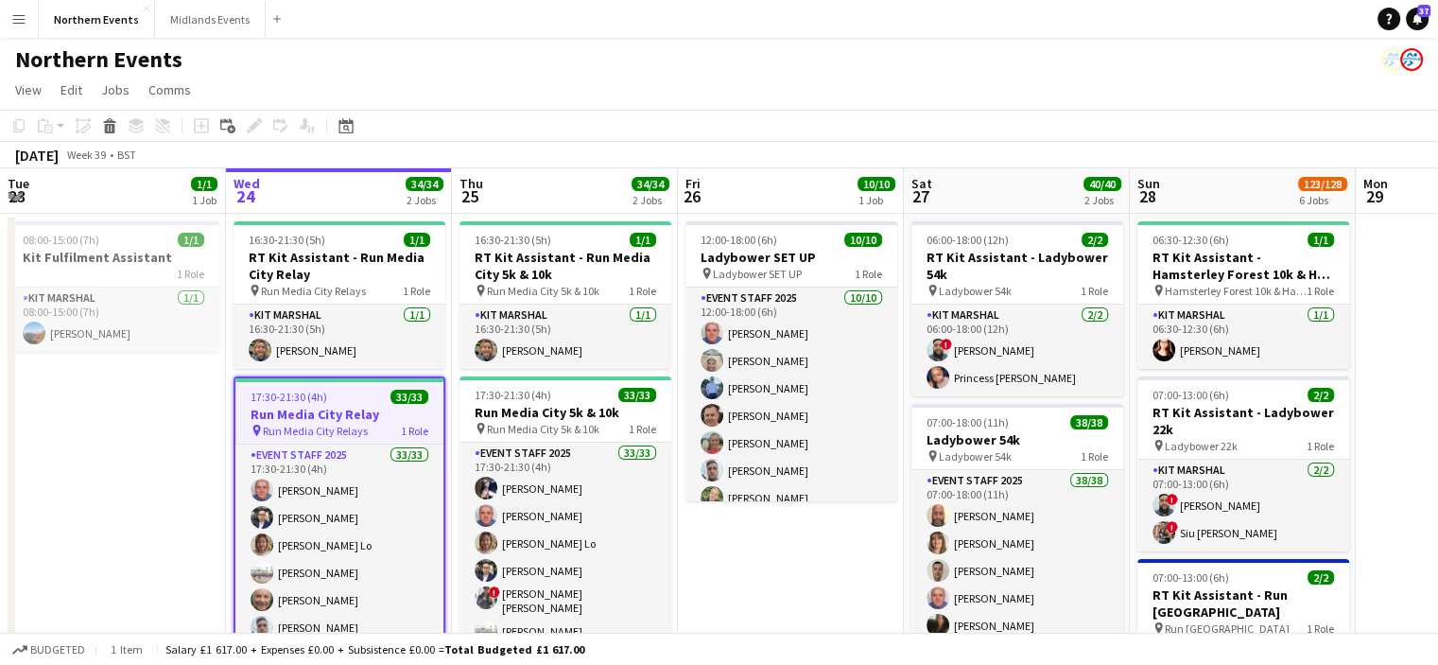
click at [13, 19] on app-icon "Menu" at bounding box center [18, 18] width 15 height 15
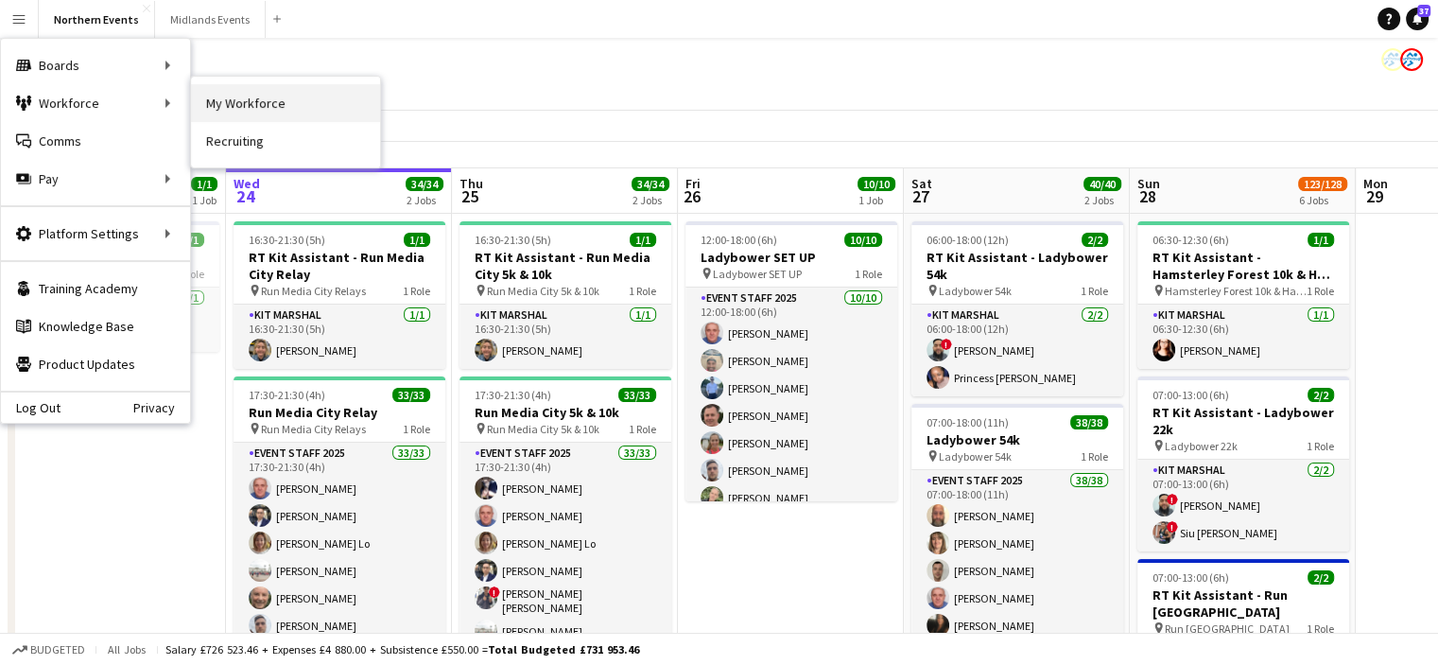
click at [235, 109] on link "My Workforce" at bounding box center [285, 103] width 189 height 38
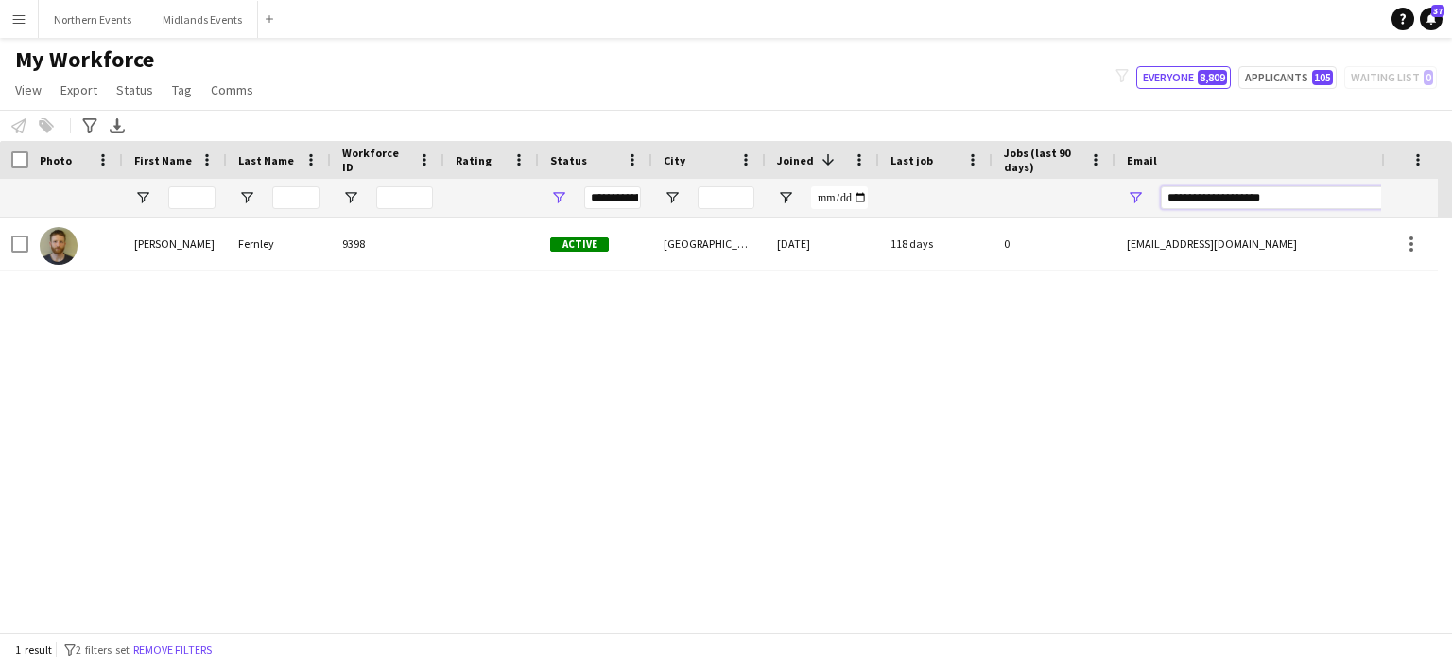
click at [1211, 197] on input "**********" at bounding box center [1321, 197] width 321 height 23
paste input "**"
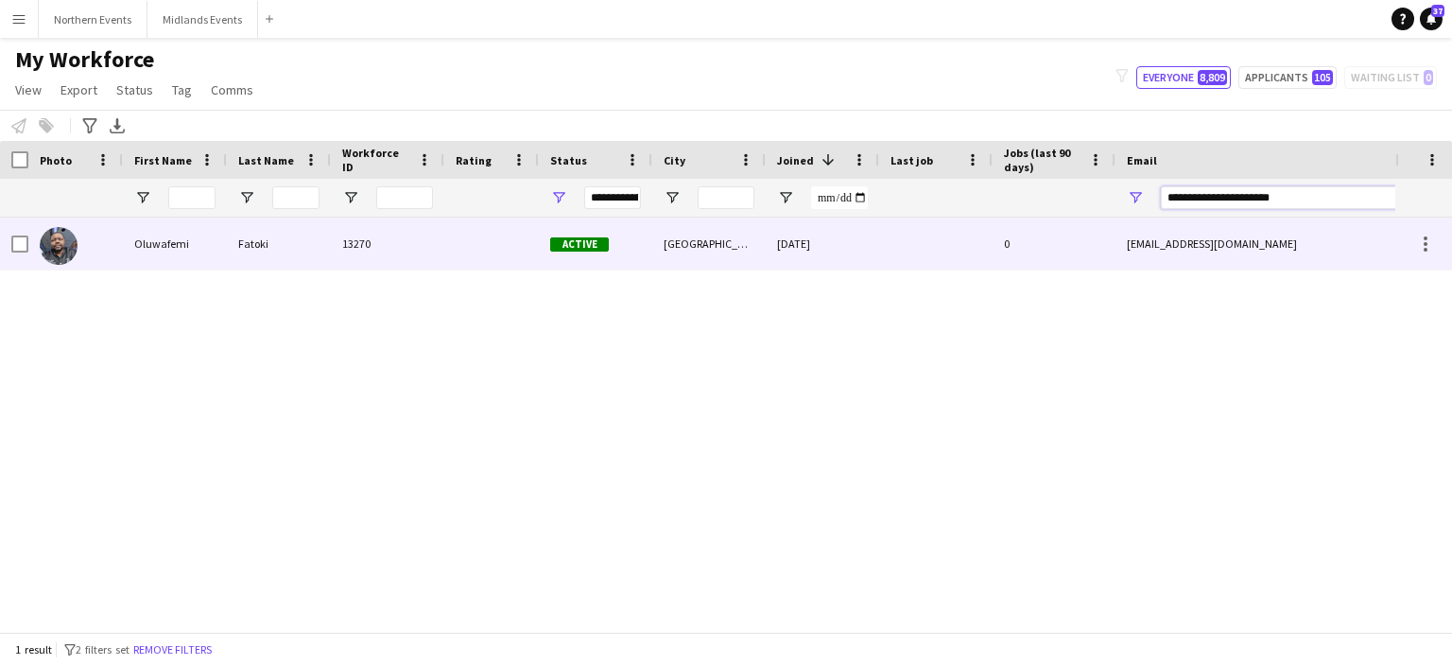
type input "**********"
click at [22, 252] on div at bounding box center [19, 243] width 17 height 53
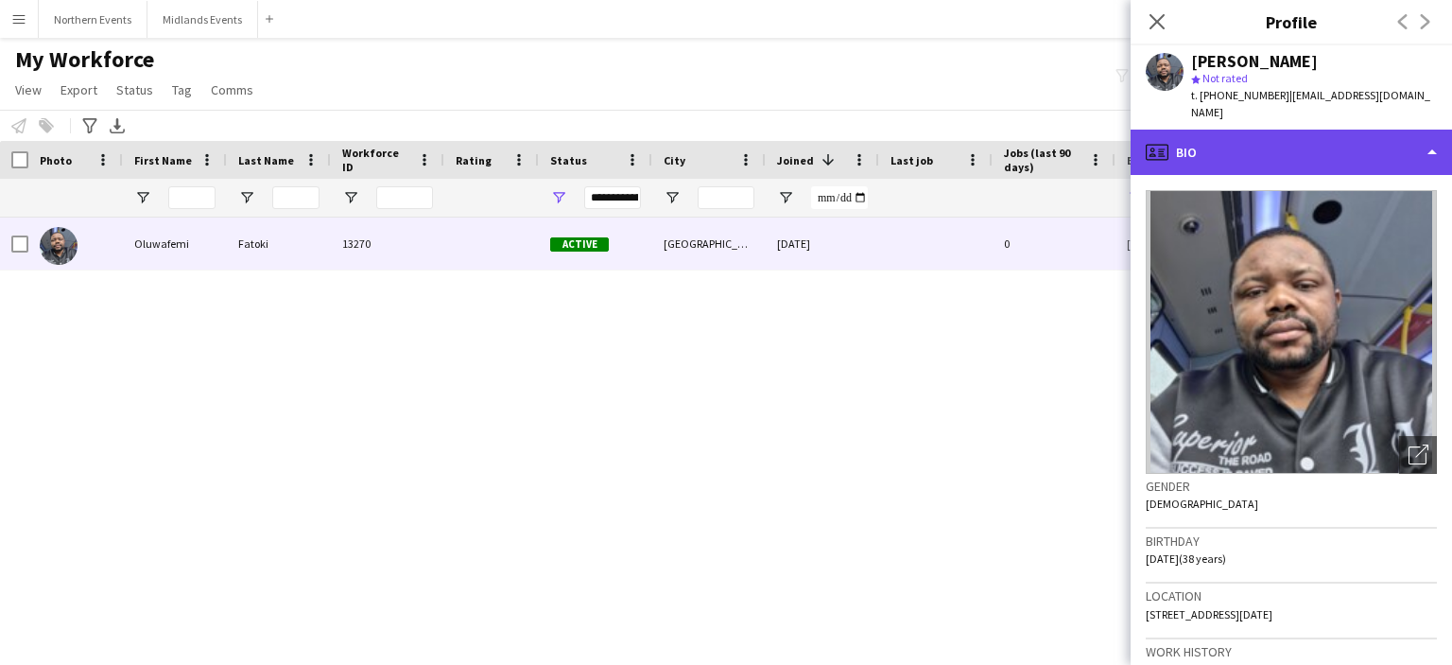
click at [1173, 130] on div "profile Bio" at bounding box center [1291, 152] width 321 height 45
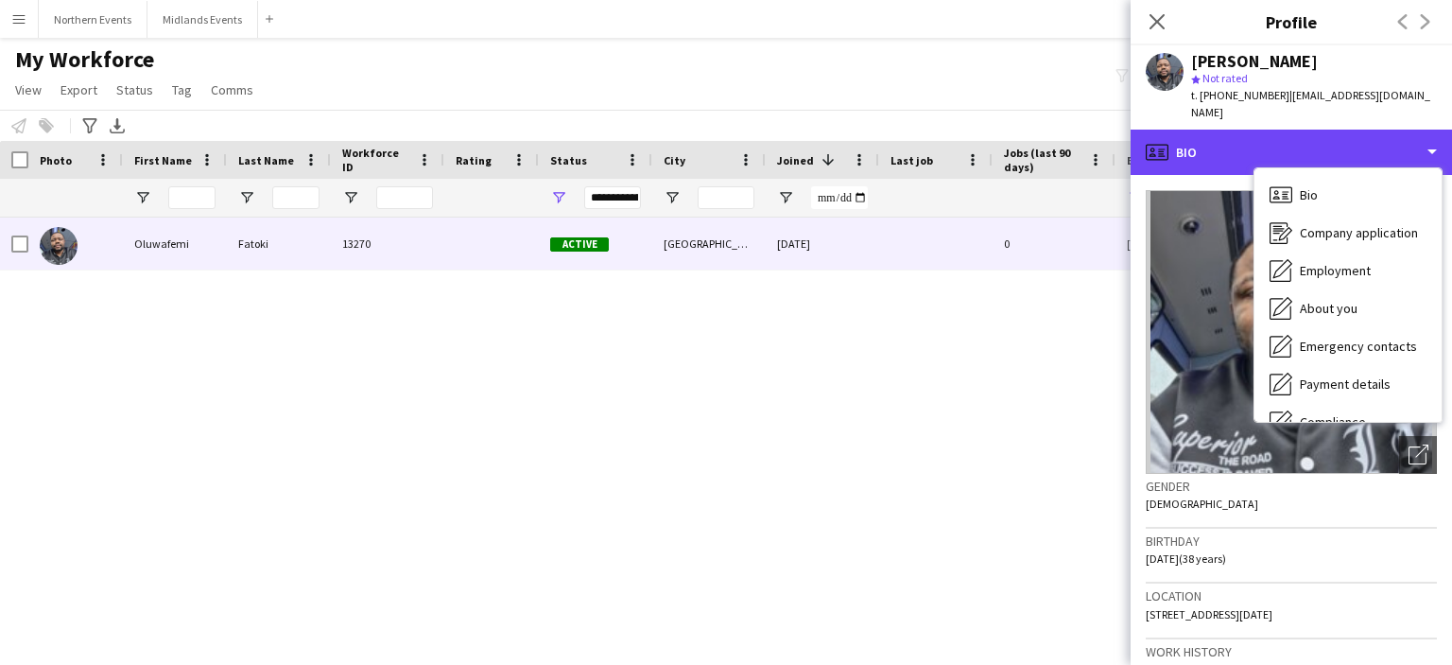
scroll to position [178, 0]
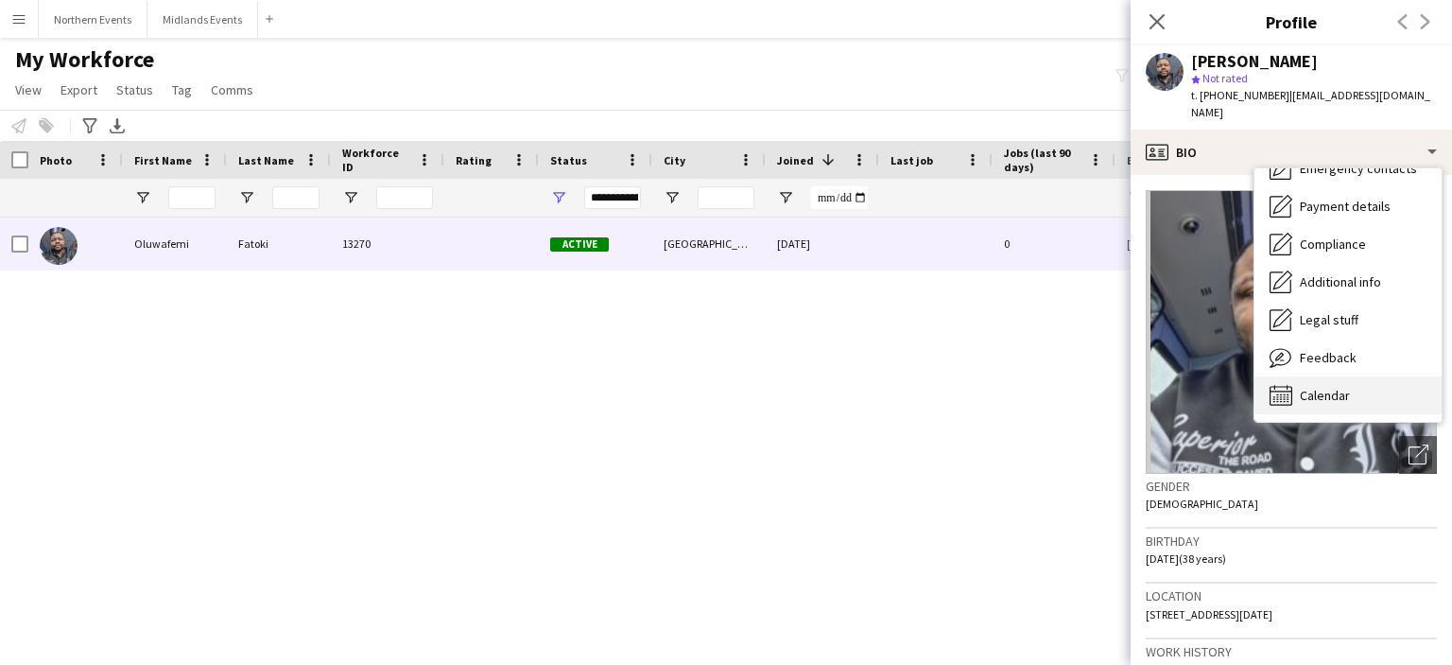
click at [1343, 387] on span "Calendar" at bounding box center [1325, 395] width 50 height 17
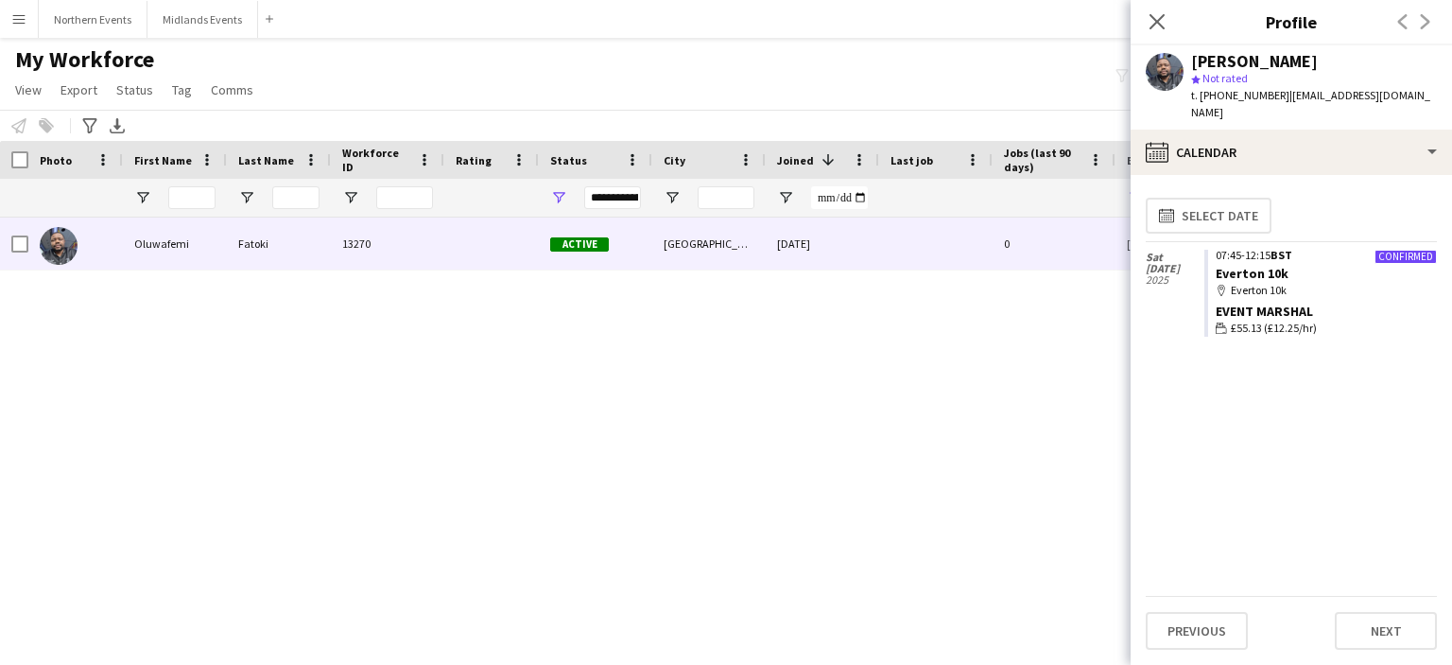
click at [1272, 282] on div "map-marker Everton 10k" at bounding box center [1326, 290] width 221 height 17
click at [1162, 263] on span "[DATE]" at bounding box center [1175, 268] width 59 height 11
click at [1239, 265] on link "Everton 10k" at bounding box center [1252, 273] width 73 height 17
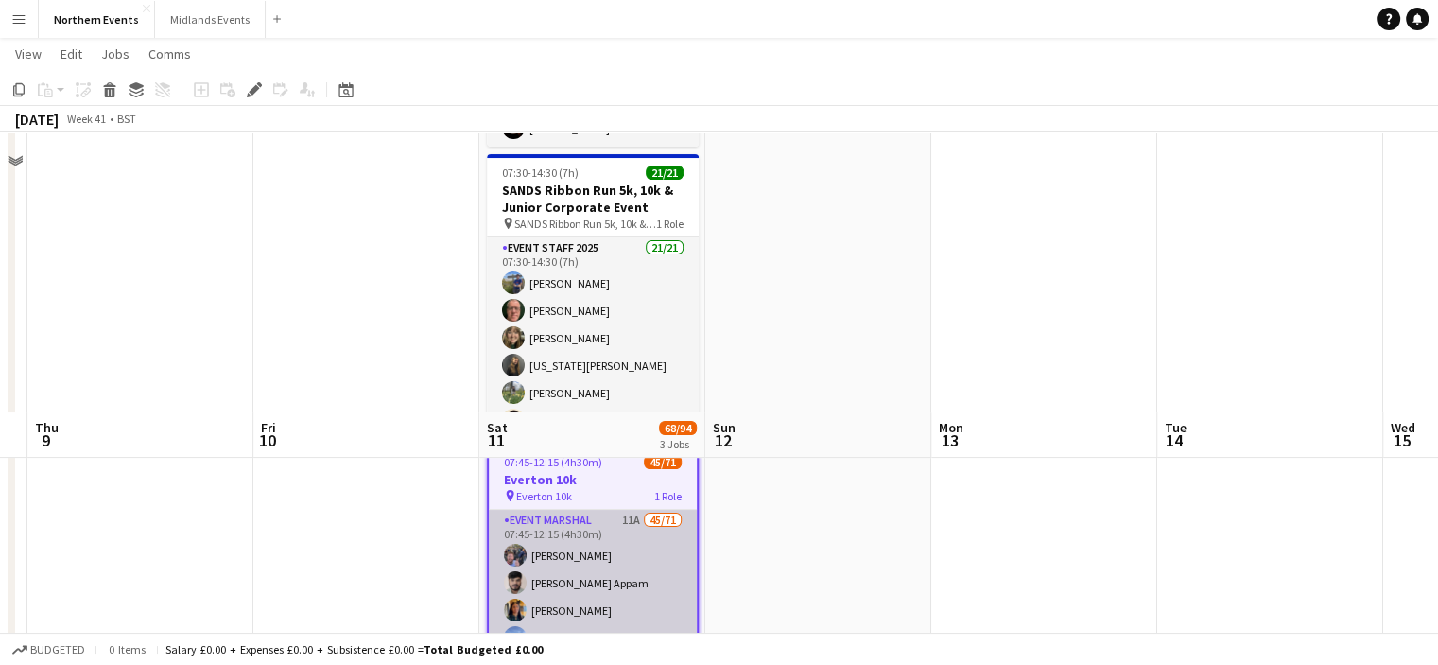
scroll to position [527, 0]
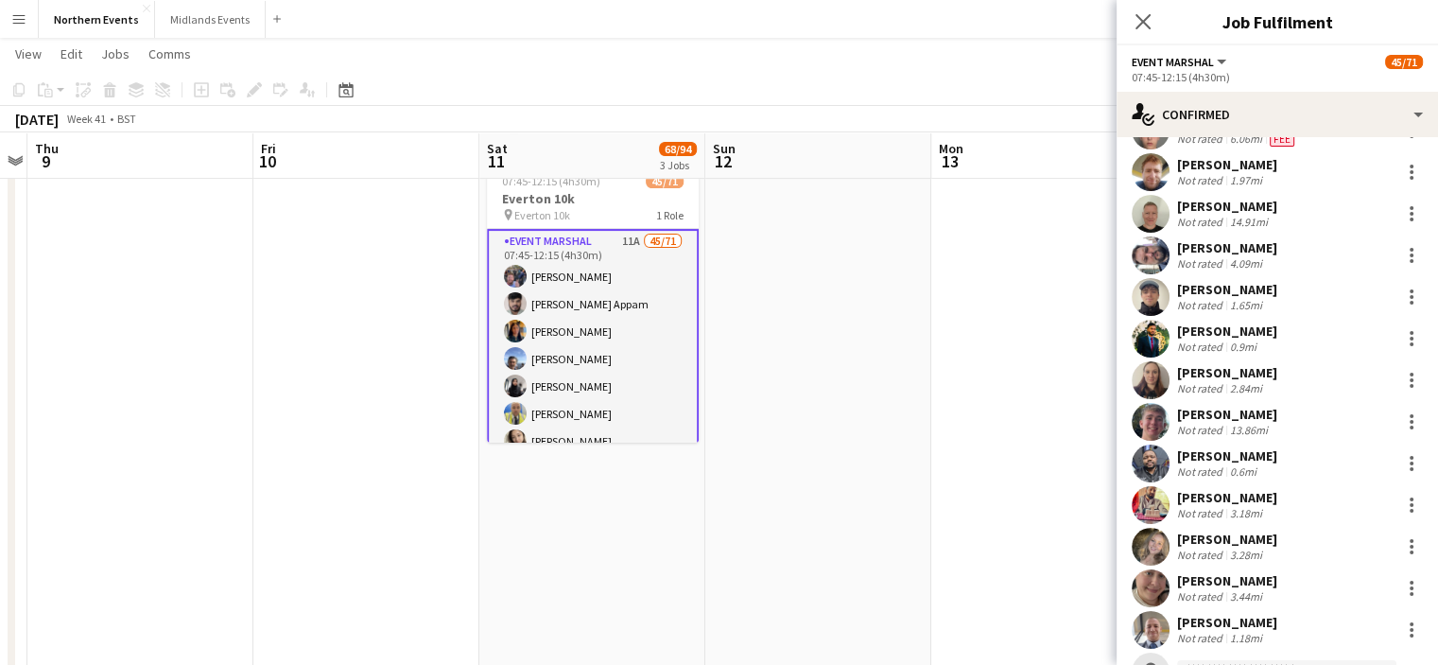
scroll to position [1491, 0]
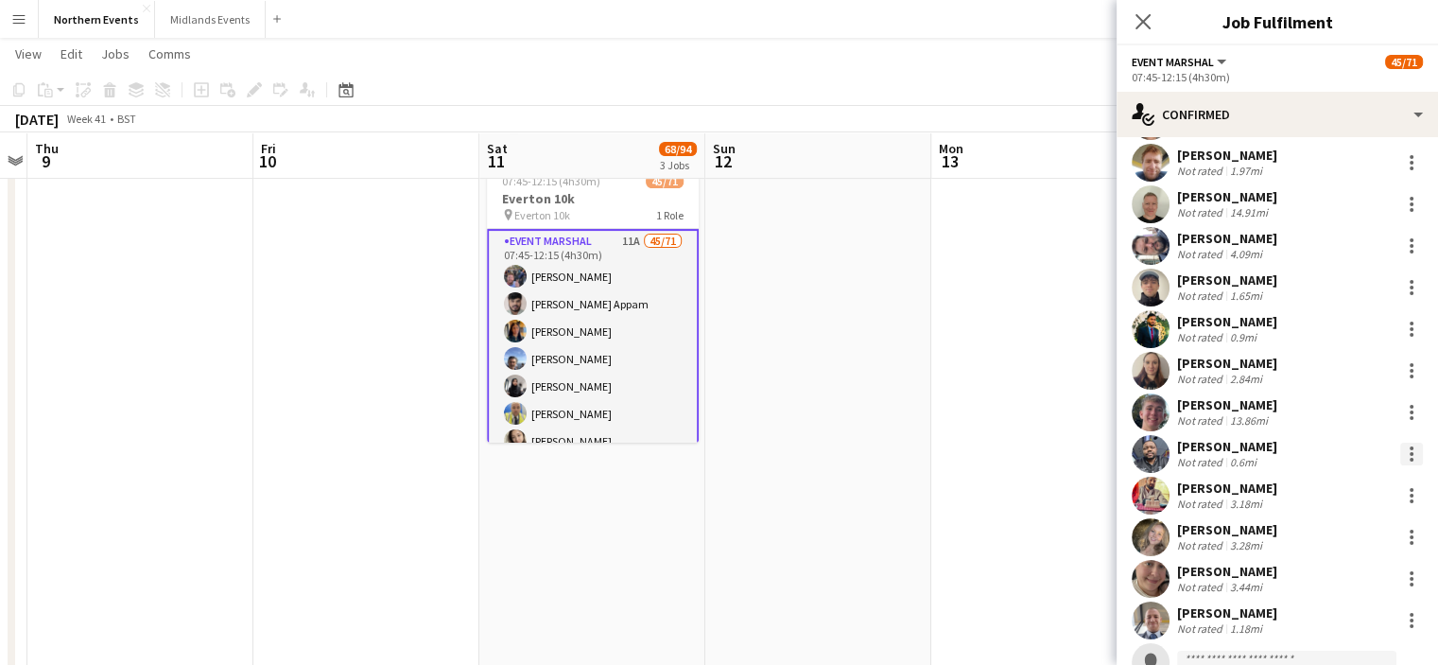
click at [1400, 461] on div at bounding box center [1411, 453] width 23 height 23
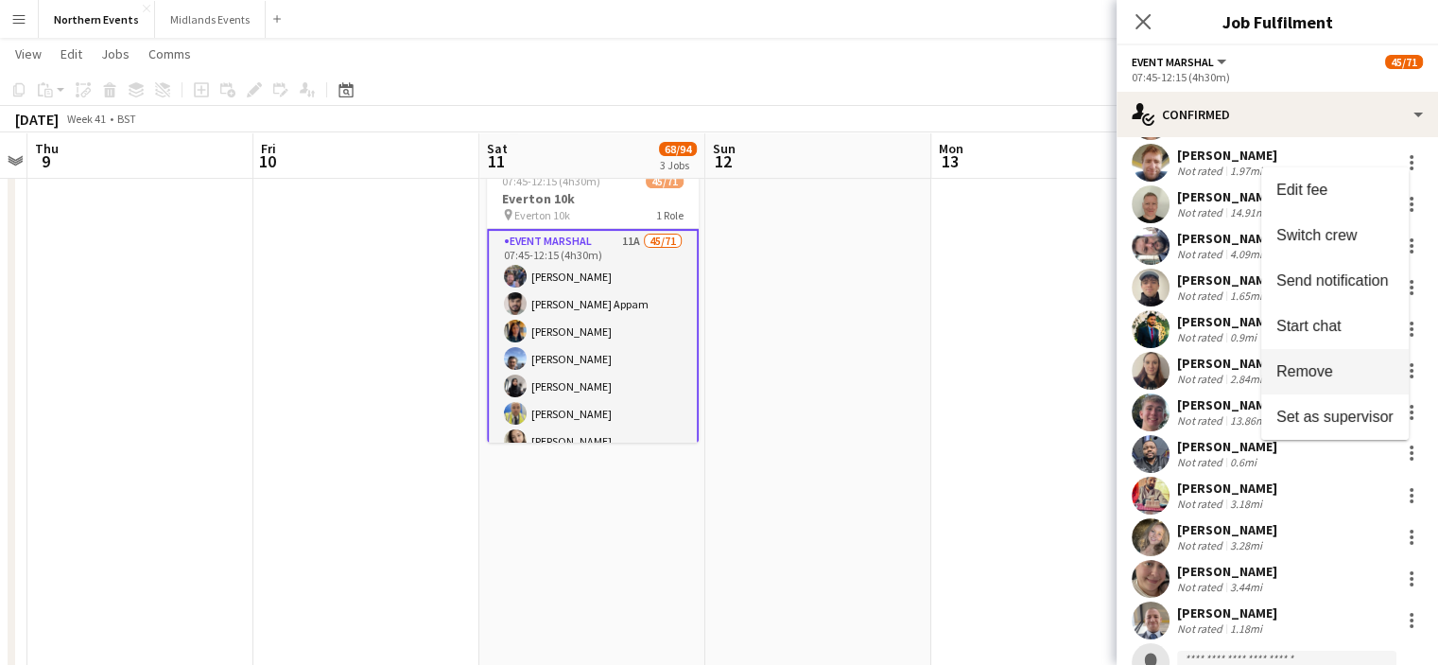
click at [1342, 377] on span "Remove" at bounding box center [1334, 371] width 117 height 17
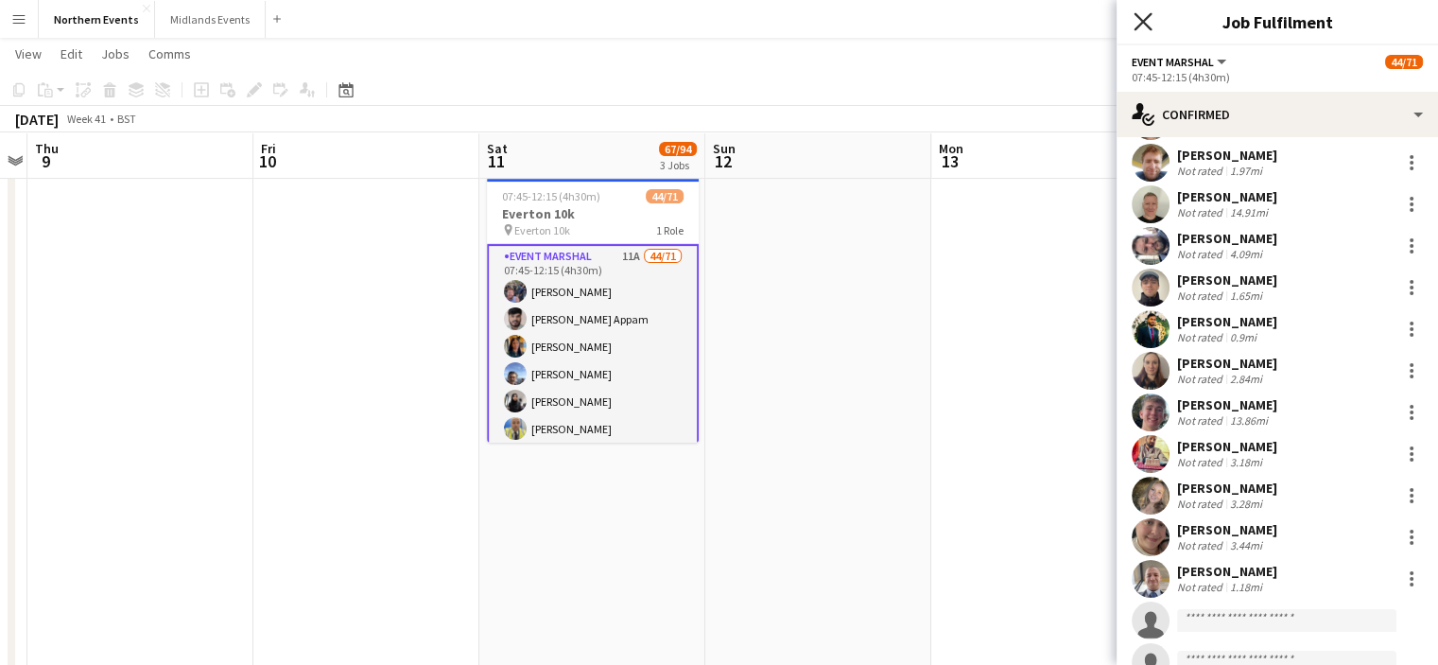
click at [1142, 21] on icon at bounding box center [1143, 21] width 18 height 18
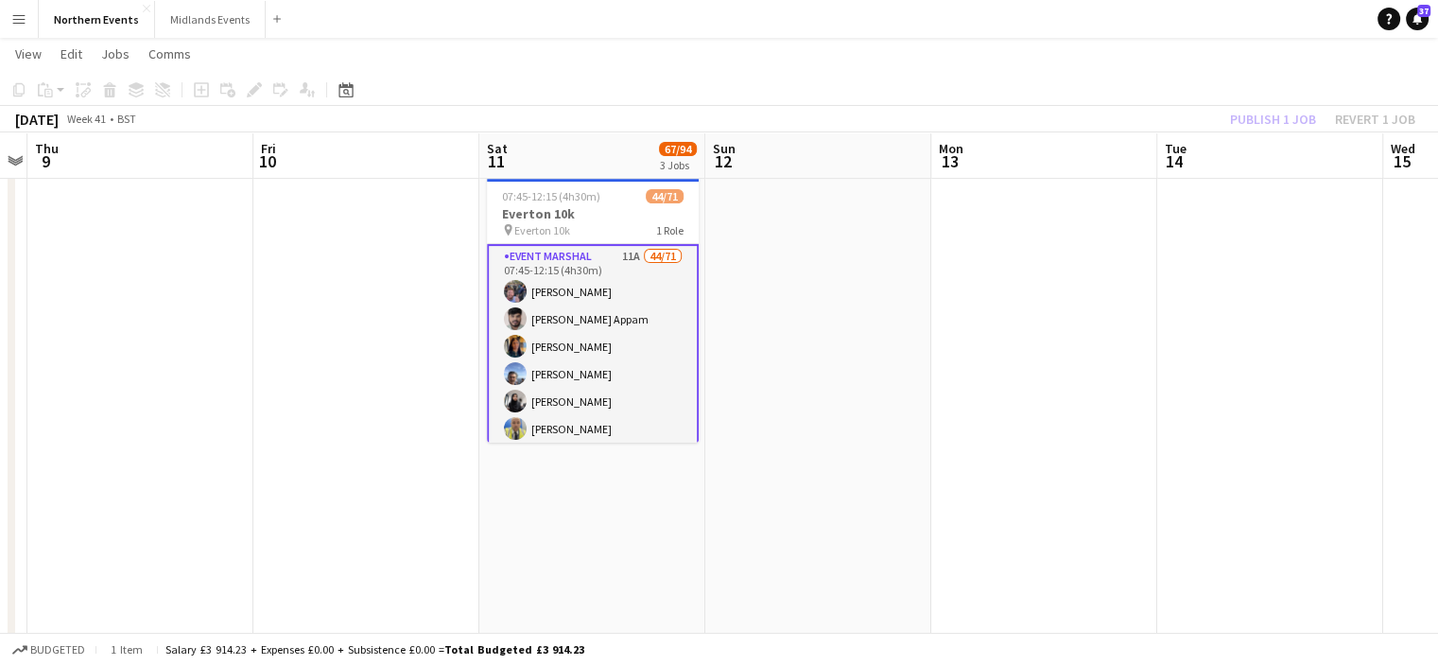
click at [1275, 121] on div "Publish 1 job Revert 1 job" at bounding box center [1322, 119] width 231 height 25
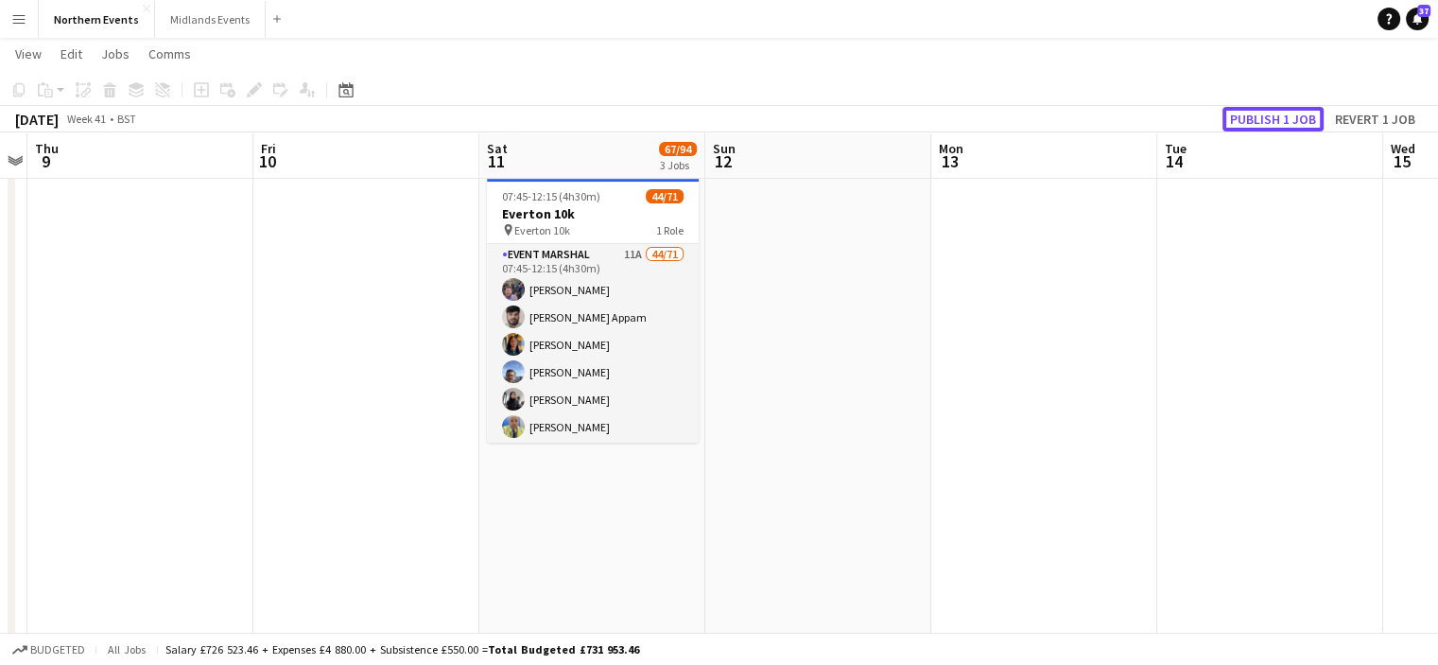
click at [1275, 121] on button "Publish 1 job" at bounding box center [1272, 119] width 101 height 25
